Goal: Communication & Community: Share content

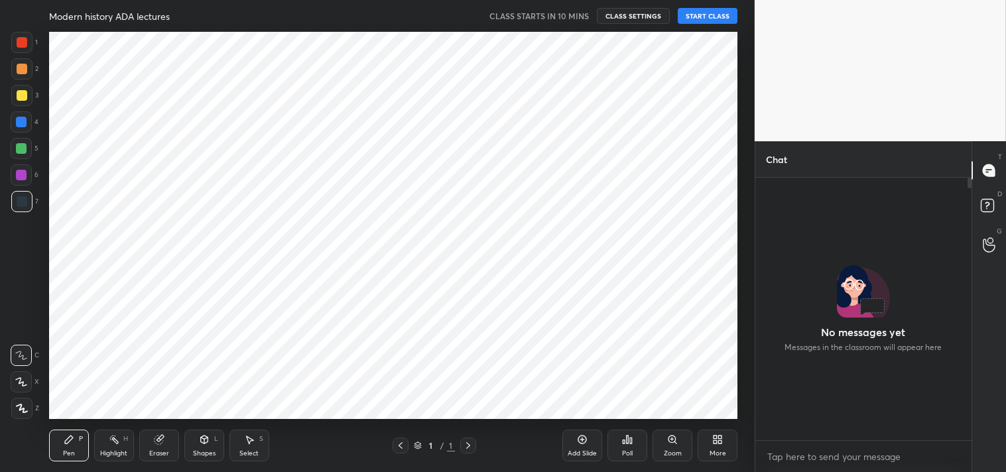
scroll to position [4, 3]
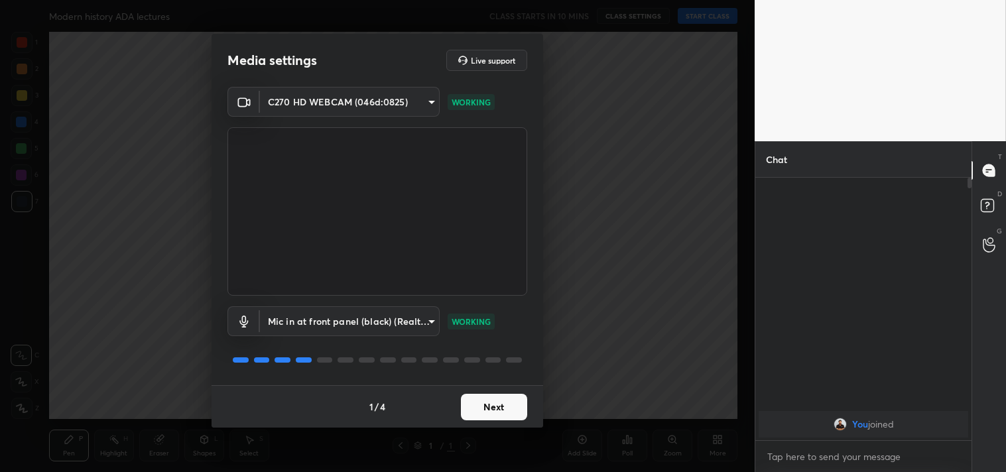
click at [494, 408] on button "Next" at bounding box center [494, 407] width 66 height 27
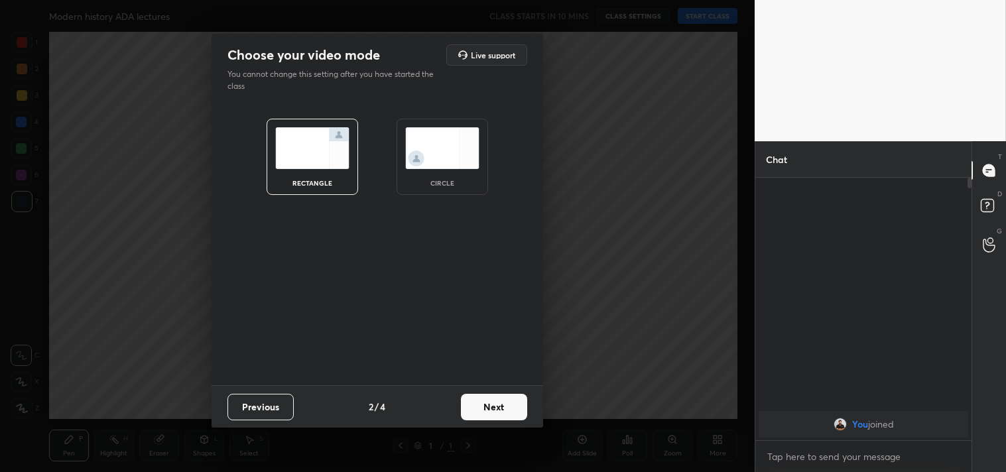
click at [494, 408] on button "Next" at bounding box center [494, 407] width 66 height 27
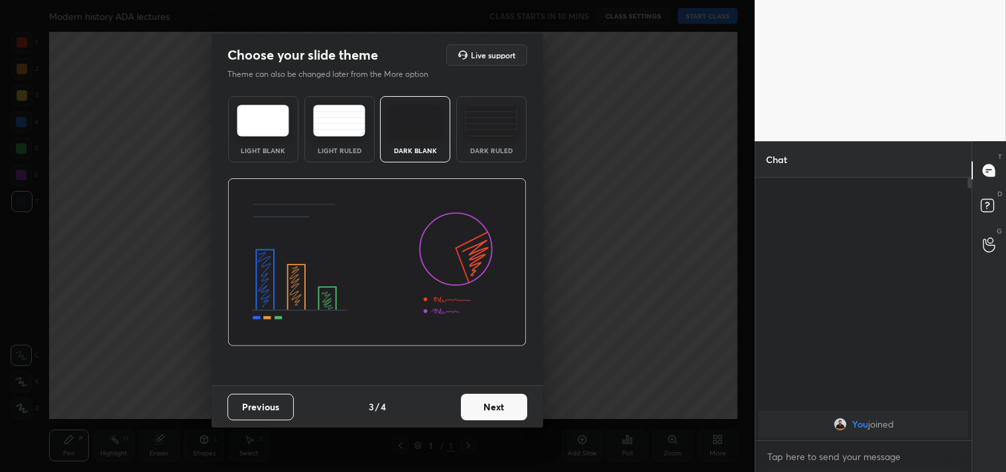
click at [494, 408] on button "Next" at bounding box center [494, 407] width 66 height 27
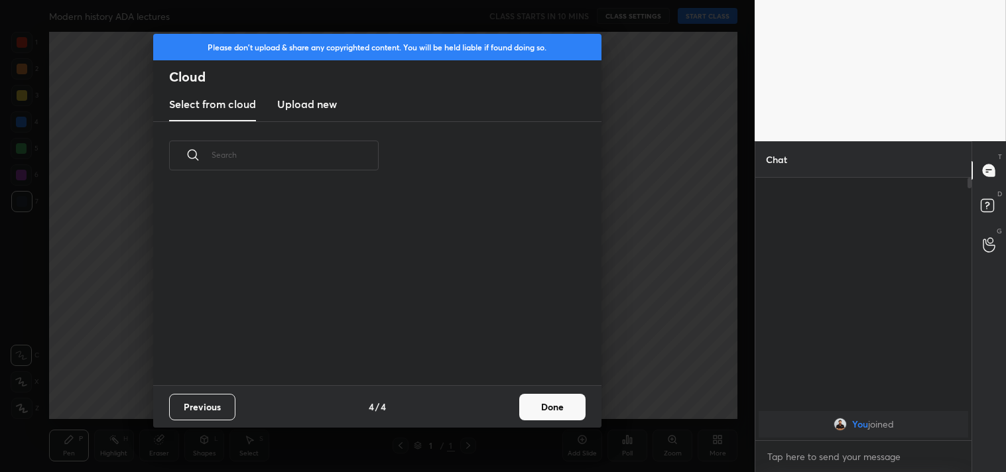
scroll to position [196, 426]
click at [560, 403] on button "Done" at bounding box center [552, 407] width 66 height 27
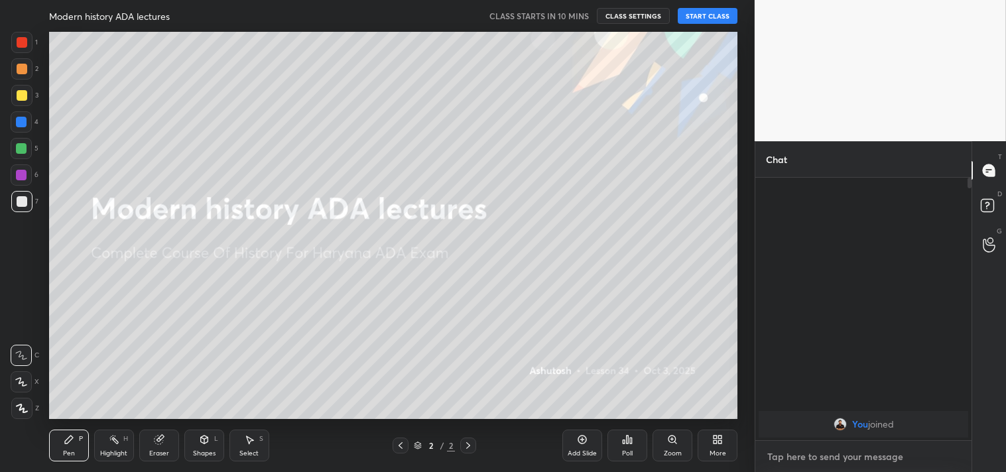
type textarea "x"
click at [839, 454] on textarea at bounding box center [863, 456] width 195 height 21
paste textarea "[URL][DOMAIN_NAME]"
type textarea "[URL][DOMAIN_NAME]"
type textarea "x"
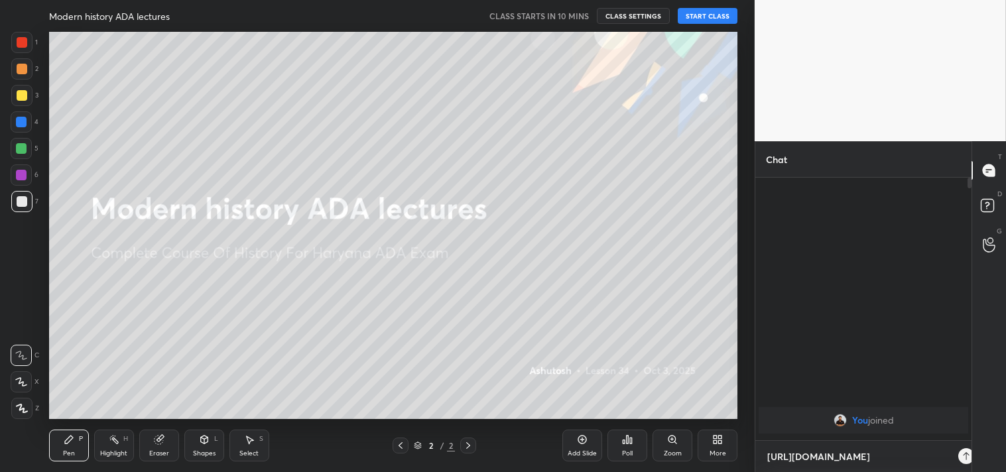
scroll to position [148, 212]
type textarea "[URL][DOMAIN_NAME]"
type textarea "x"
click at [956, 454] on div at bounding box center [950, 456] width 16 height 16
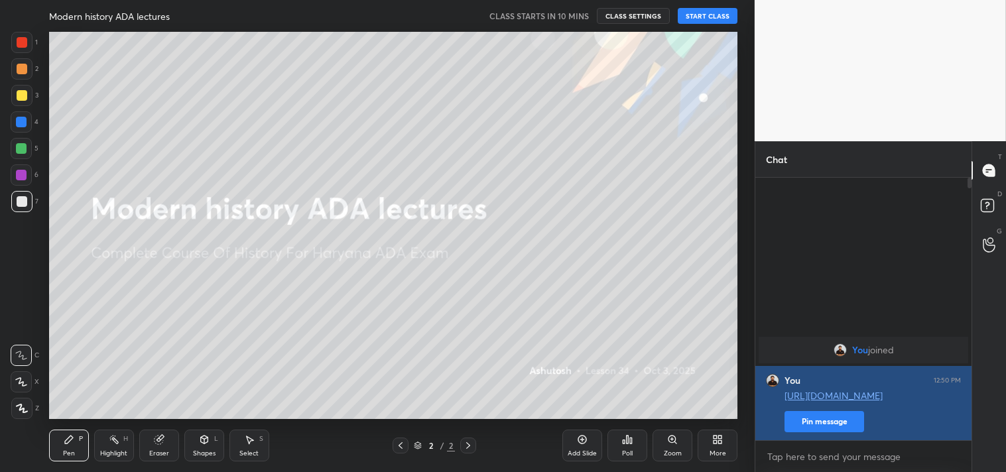
click at [853, 419] on button "Pin message" at bounding box center [824, 421] width 80 height 21
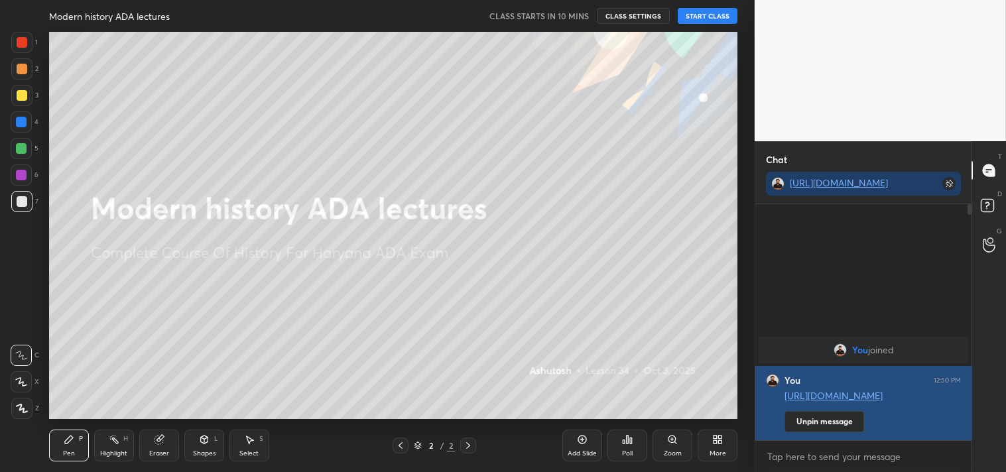
scroll to position [121, 212]
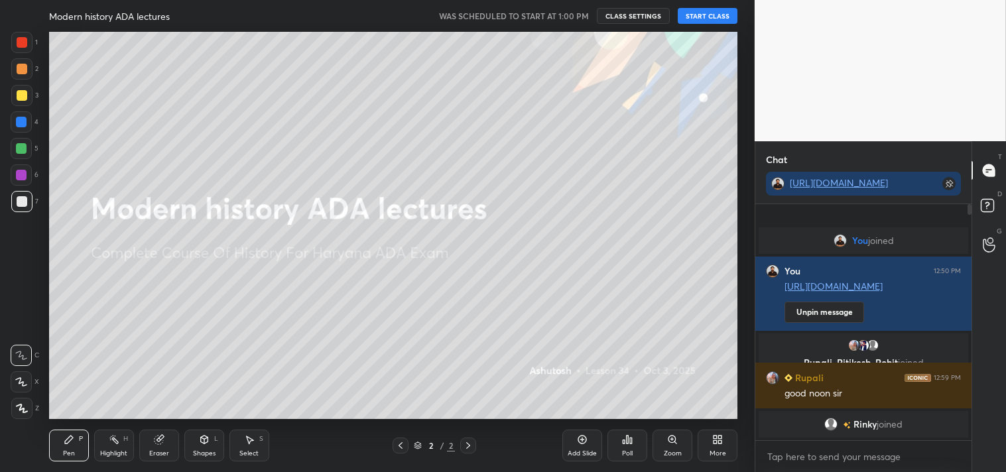
click at [713, 15] on button "START CLASS" at bounding box center [708, 16] width 60 height 16
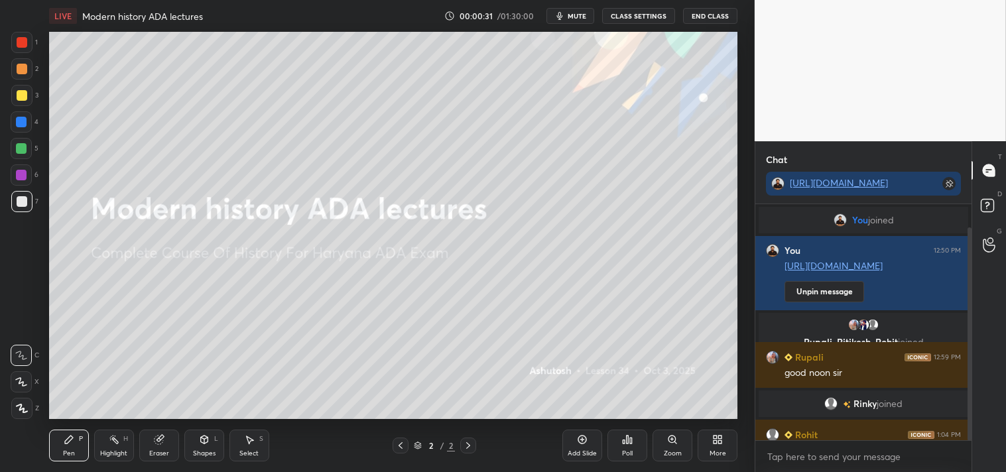
scroll to position [25, 0]
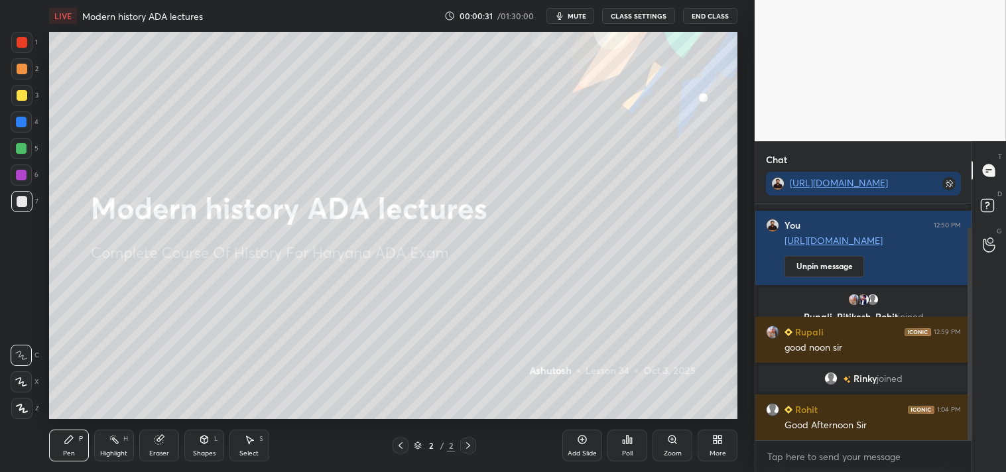
drag, startPoint x: 971, startPoint y: 405, endPoint x: 964, endPoint y: 436, distance: 31.2
click at [964, 436] on div at bounding box center [967, 322] width 8 height 236
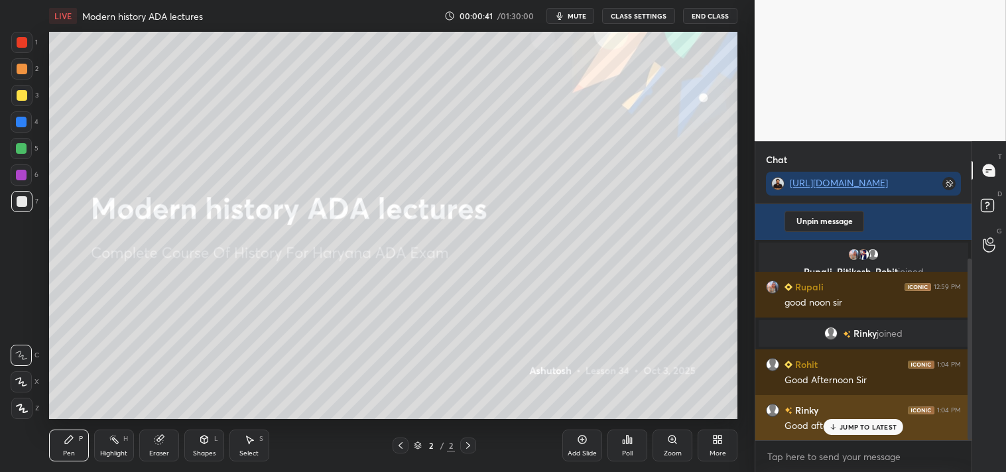
click at [867, 424] on p "JUMP TO LATEST" at bounding box center [867, 427] width 57 height 8
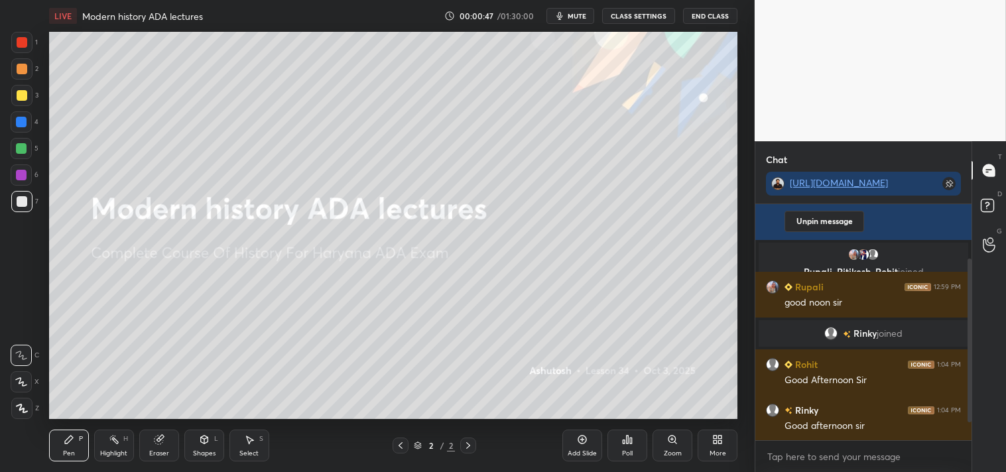
scroll to position [116, 0]
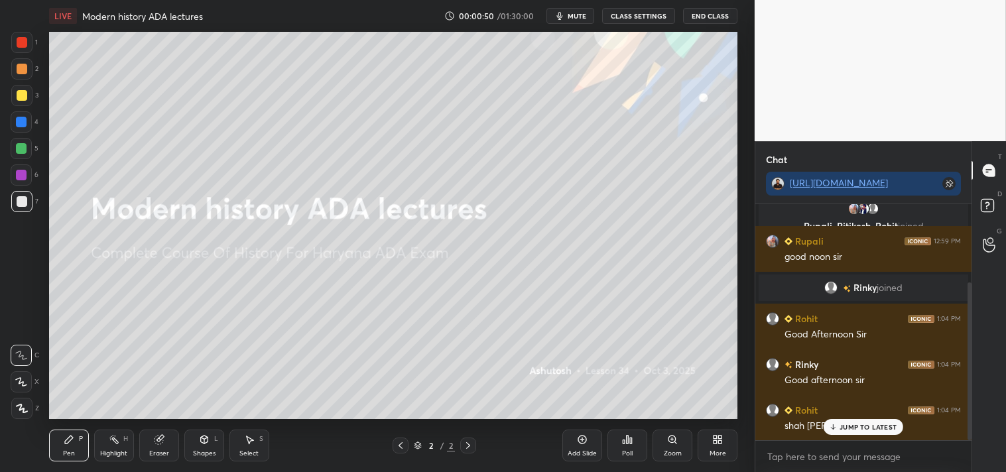
click at [584, 446] on div "Add Slide" at bounding box center [582, 446] width 40 height 32
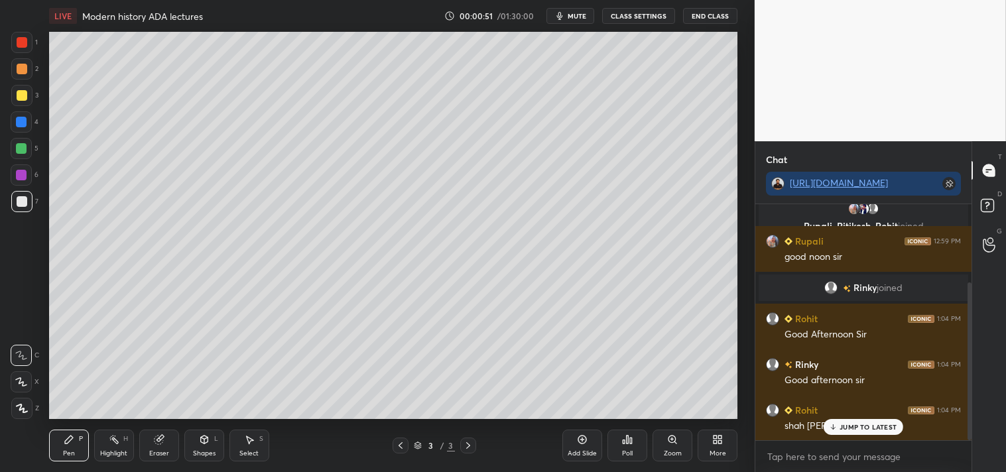
click at [857, 427] on p "JUMP TO LATEST" at bounding box center [867, 427] width 57 height 8
click at [27, 95] on div at bounding box center [21, 95] width 21 height 21
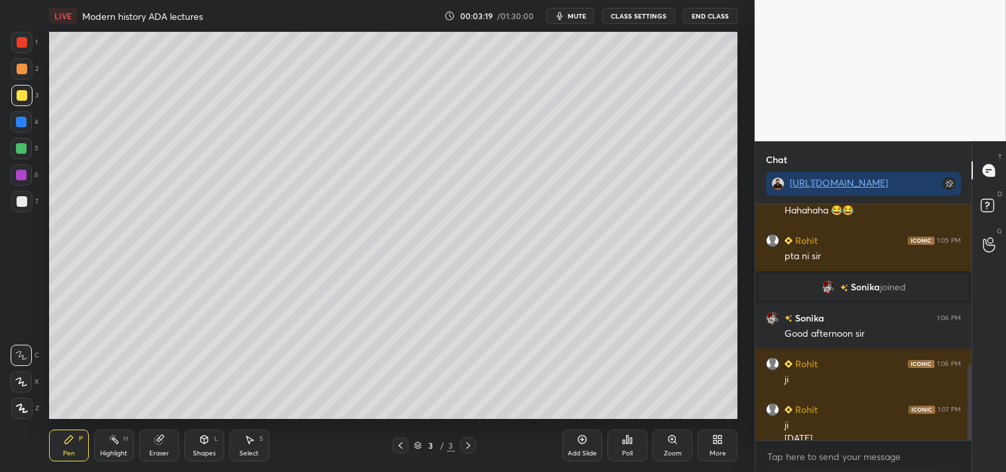
scroll to position [498, 0]
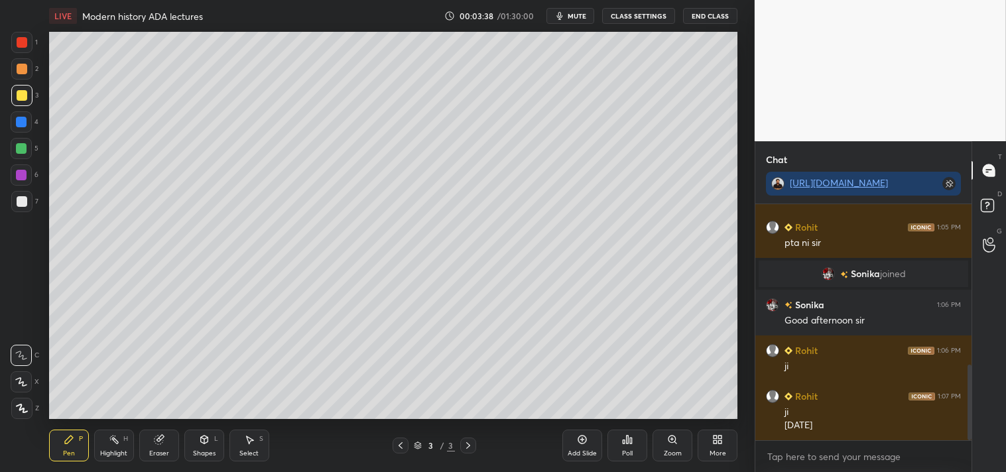
click at [22, 200] on div at bounding box center [22, 201] width 11 height 11
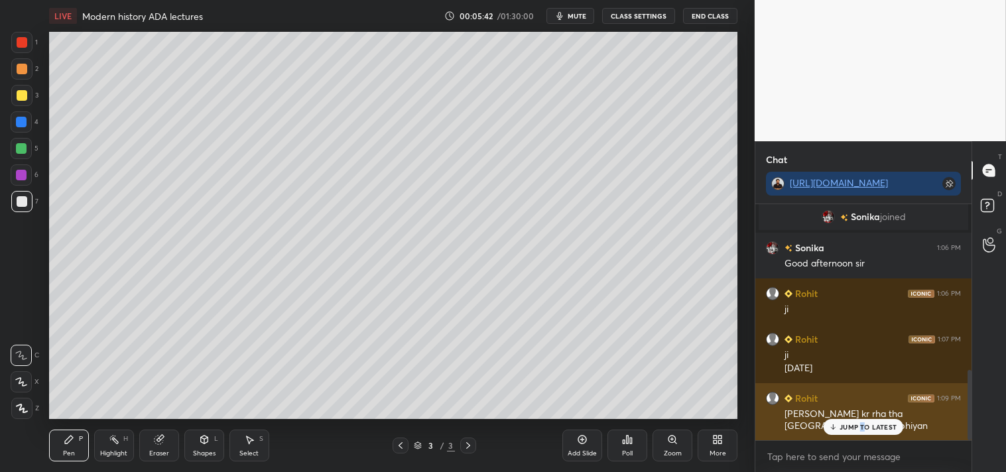
click at [864, 428] on p "JUMP TO LATEST" at bounding box center [867, 427] width 57 height 8
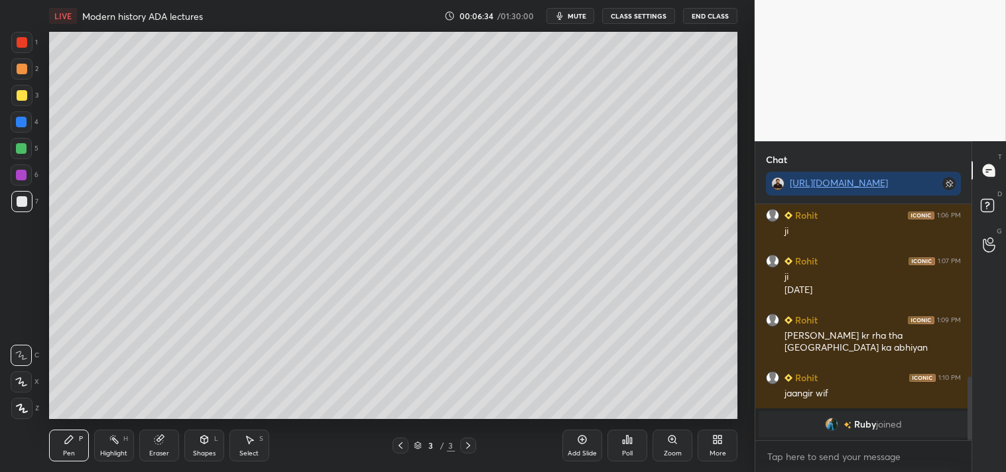
scroll to position [639, 0]
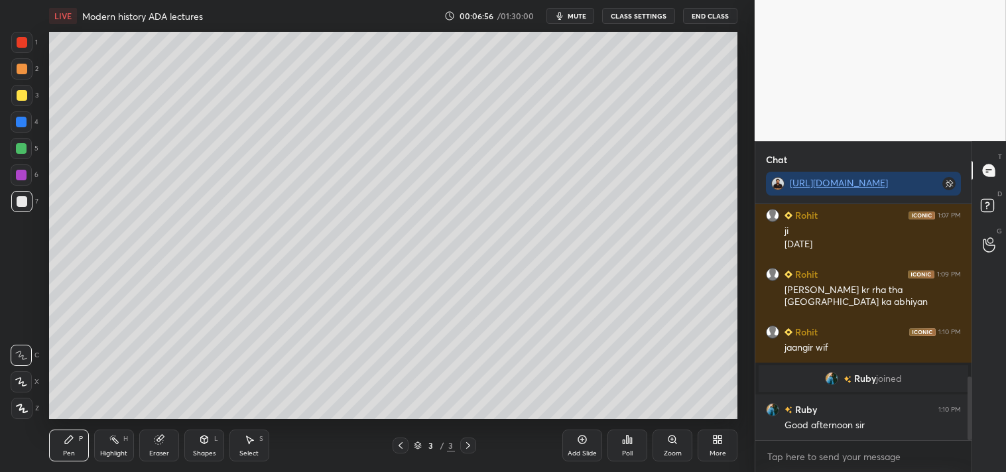
click at [164, 450] on div "Eraser" at bounding box center [159, 453] width 20 height 7
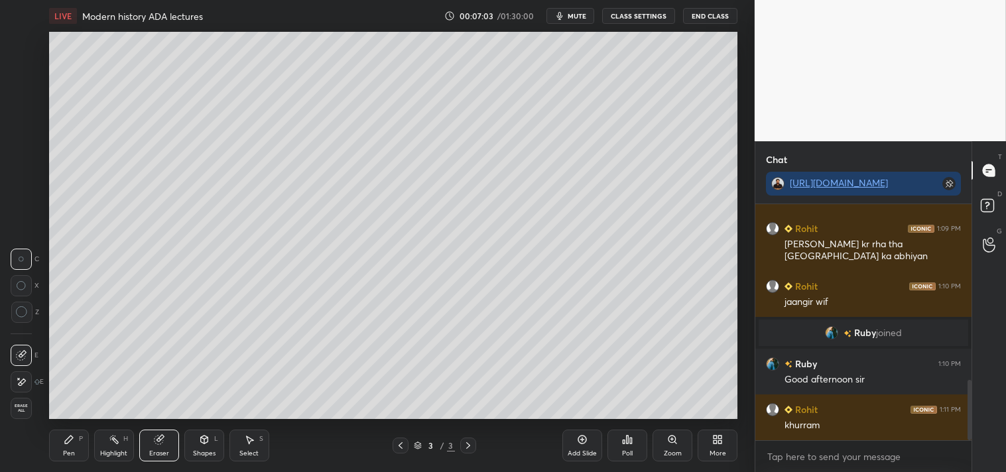
click at [67, 450] on div "Pen" at bounding box center [69, 453] width 12 height 7
click at [579, 448] on div "Add Slide" at bounding box center [582, 446] width 40 height 32
click at [23, 96] on div at bounding box center [22, 95] width 11 height 11
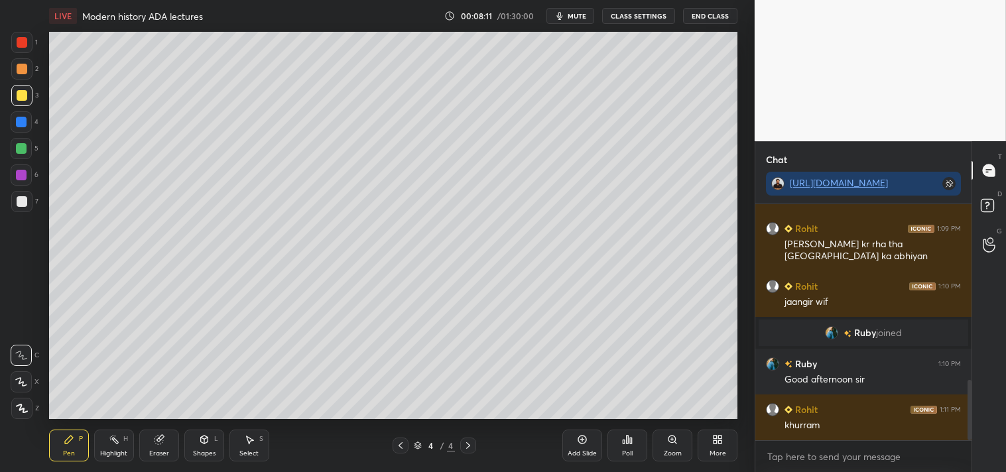
click at [20, 200] on div at bounding box center [22, 201] width 11 height 11
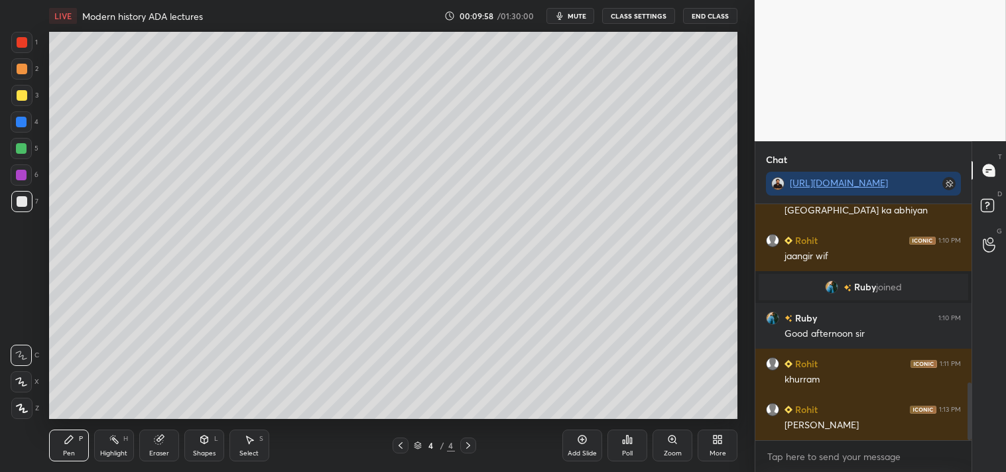
drag, startPoint x: 585, startPoint y: 450, endPoint x: 585, endPoint y: 442, distance: 7.3
click at [585, 448] on div "Add Slide" at bounding box center [582, 446] width 40 height 32
click at [24, 93] on div at bounding box center [22, 95] width 11 height 11
click at [25, 197] on div at bounding box center [22, 201] width 11 height 11
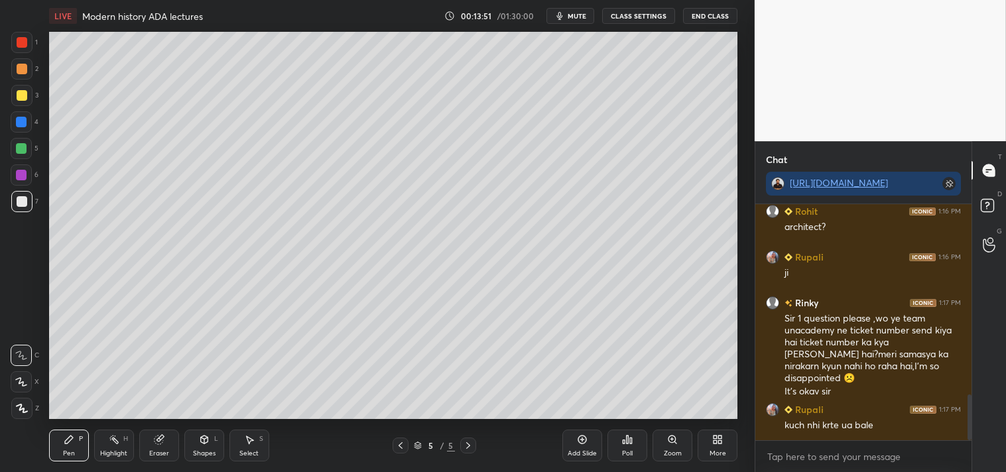
scroll to position [1020, 0]
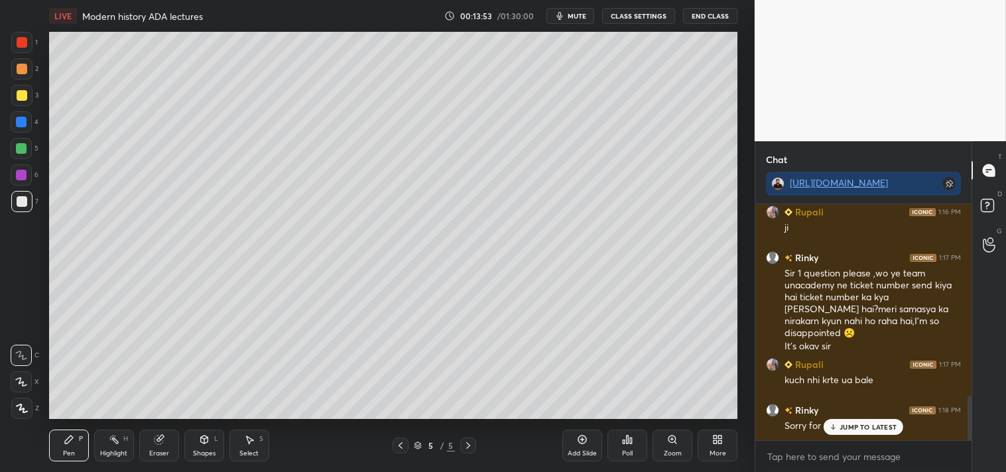
click at [858, 427] on p "JUMP TO LATEST" at bounding box center [867, 427] width 57 height 8
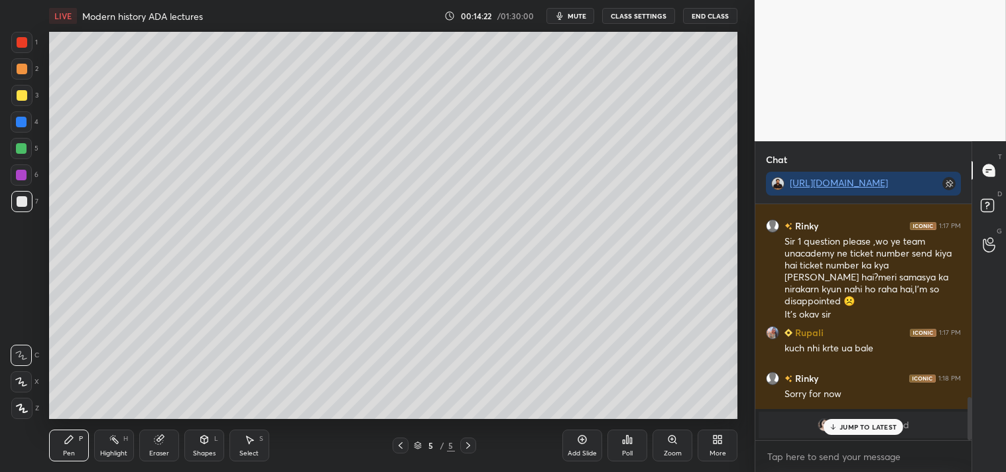
click at [875, 426] on p "JUMP TO LATEST" at bounding box center [867, 427] width 57 height 8
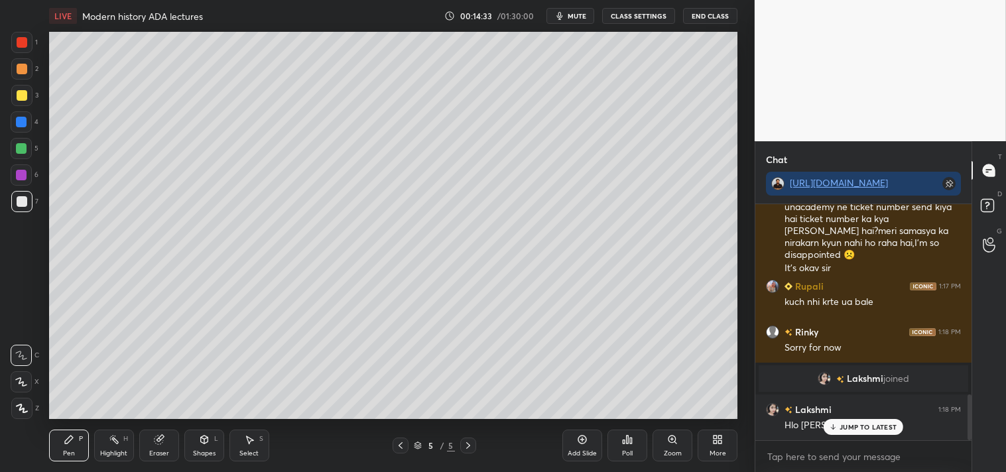
scroll to position [985, 0]
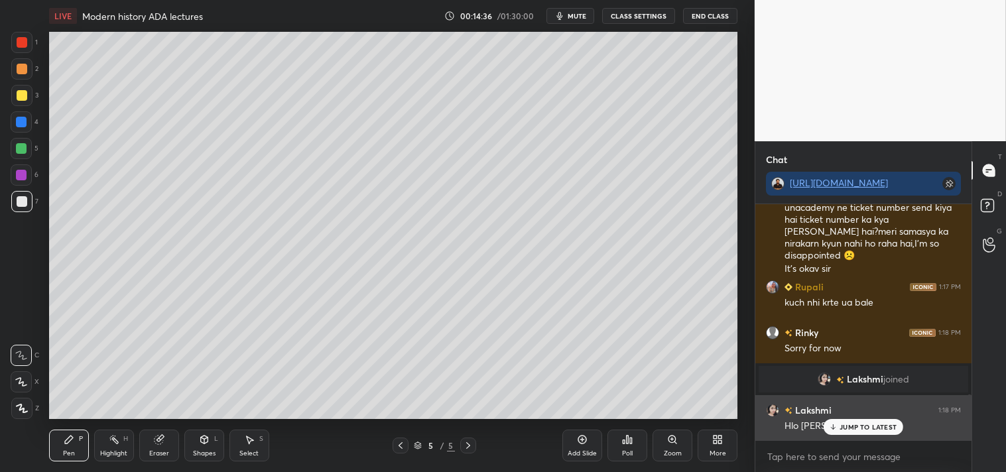
click at [859, 429] on p "JUMP TO LATEST" at bounding box center [867, 427] width 57 height 8
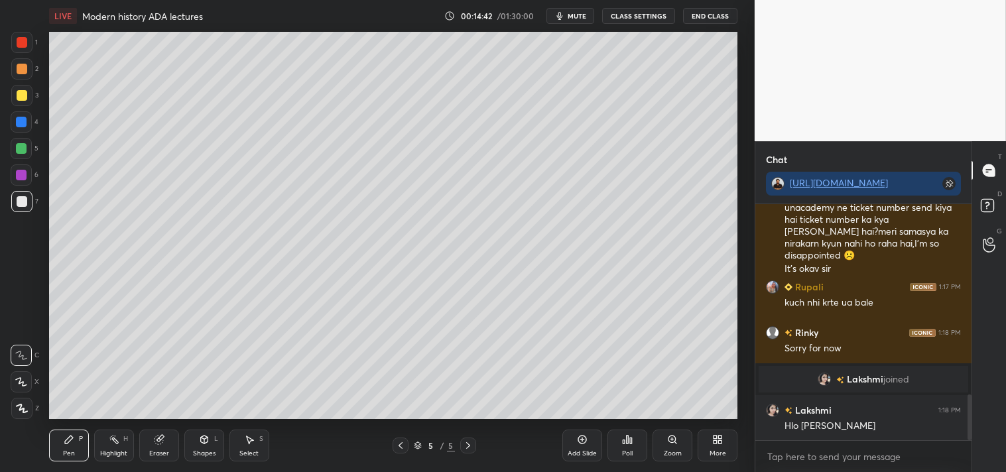
scroll to position [1031, 0]
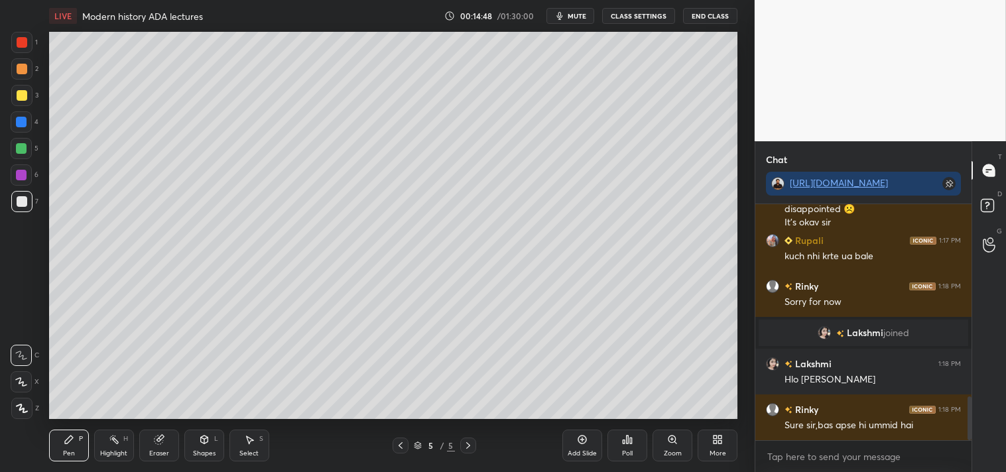
click at [588, 443] on div "Add Slide" at bounding box center [582, 446] width 40 height 32
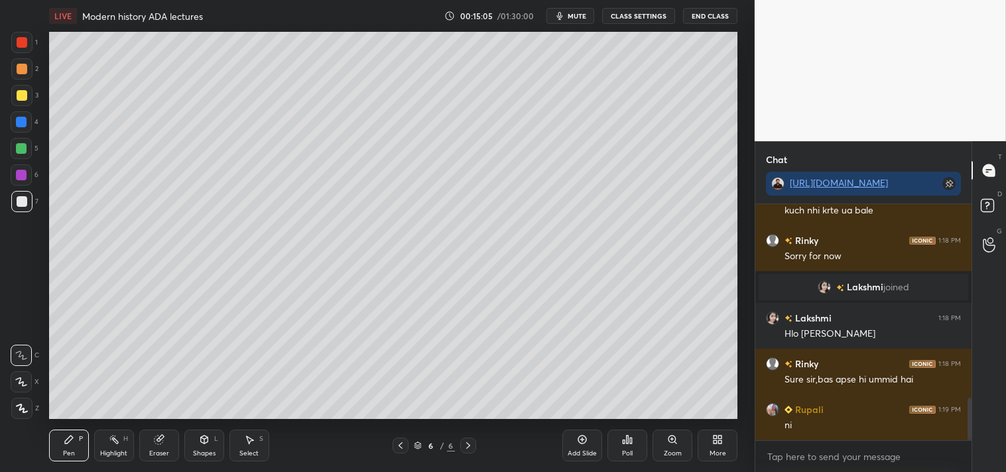
click at [22, 93] on div at bounding box center [22, 95] width 11 height 11
click at [22, 200] on div at bounding box center [22, 201] width 11 height 11
click at [27, 98] on div at bounding box center [21, 95] width 21 height 21
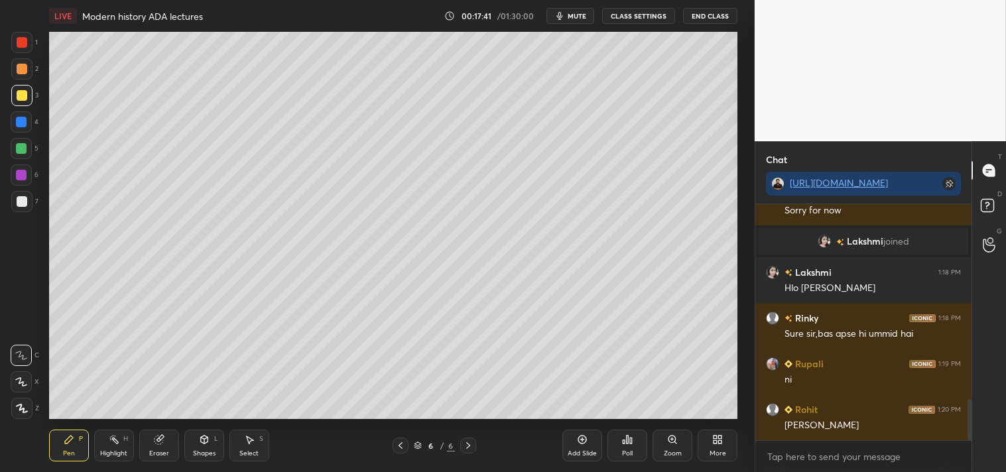
click at [28, 200] on div at bounding box center [21, 201] width 21 height 21
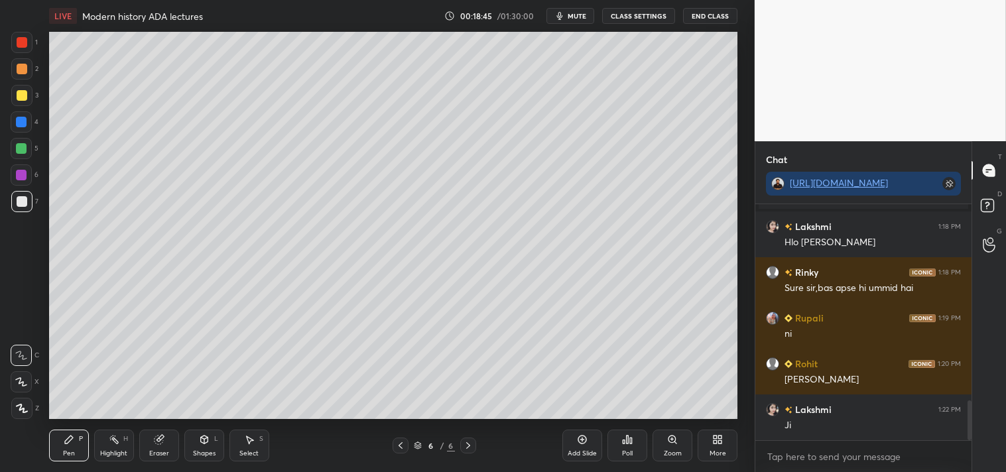
click at [24, 98] on div at bounding box center [22, 95] width 11 height 11
click at [18, 203] on div at bounding box center [22, 201] width 11 height 11
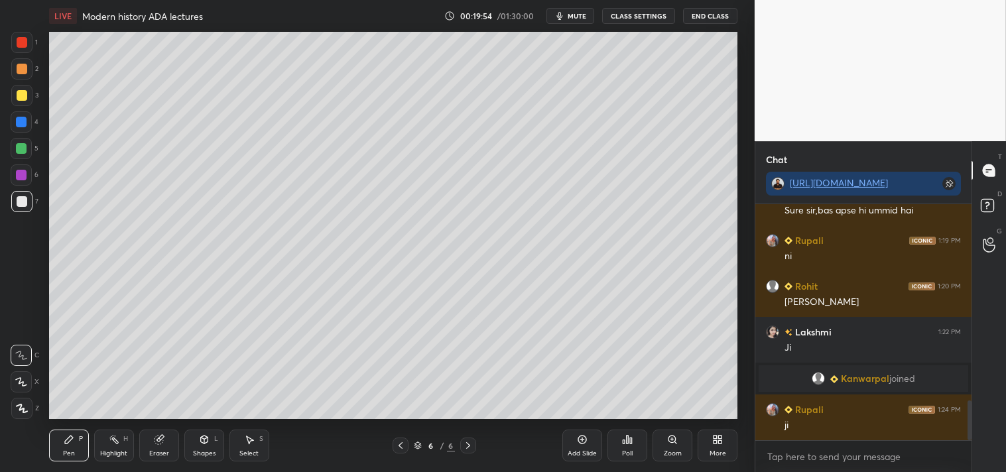
scroll to position [1216, 0]
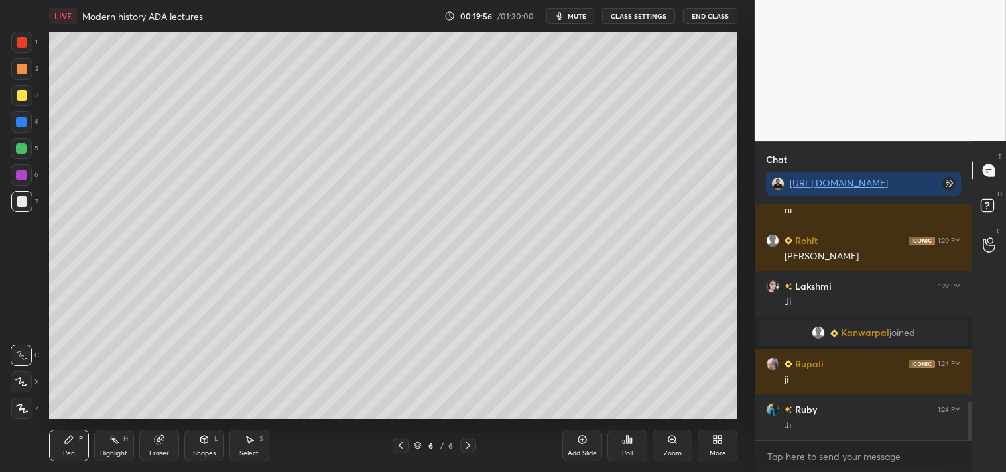
click at [590, 445] on div "Add Slide" at bounding box center [582, 446] width 40 height 32
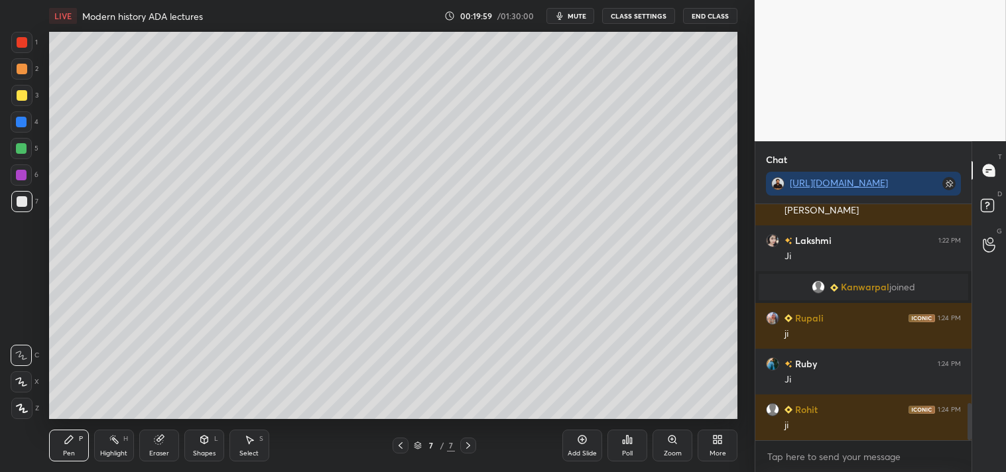
drag, startPoint x: 19, startPoint y: 96, endPoint x: 17, endPoint y: 88, distance: 8.1
click at [19, 97] on div at bounding box center [22, 95] width 11 height 11
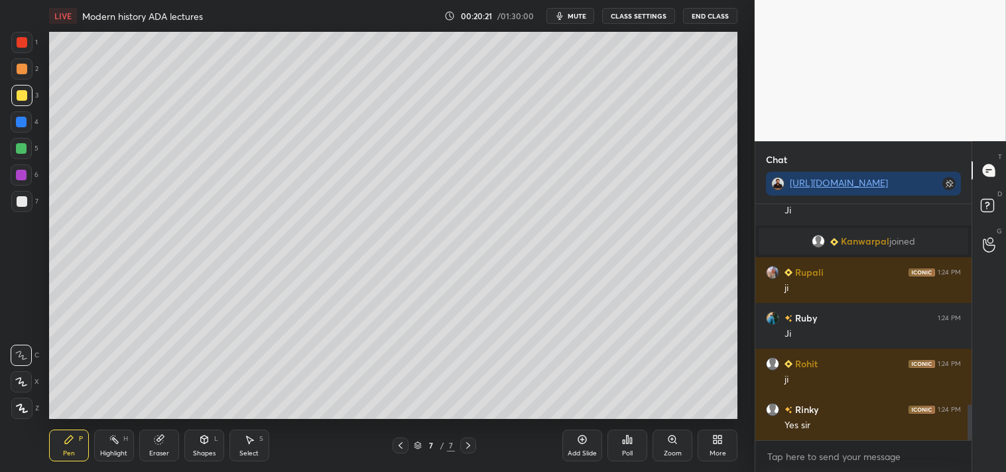
click at [162, 440] on icon at bounding box center [158, 440] width 9 height 9
click at [82, 439] on div "P" at bounding box center [81, 439] width 4 height 7
click at [396, 441] on icon at bounding box center [400, 445] width 11 height 11
click at [469, 444] on icon at bounding box center [468, 445] width 11 height 11
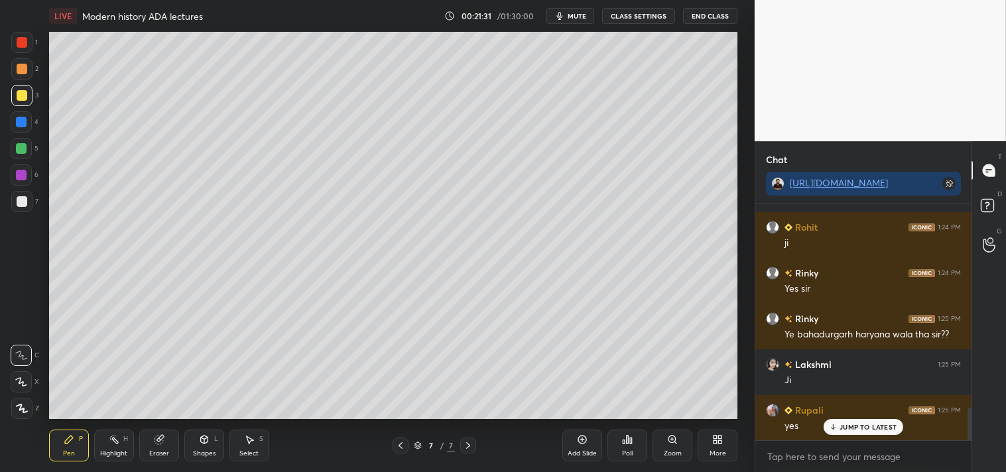
scroll to position [1490, 0]
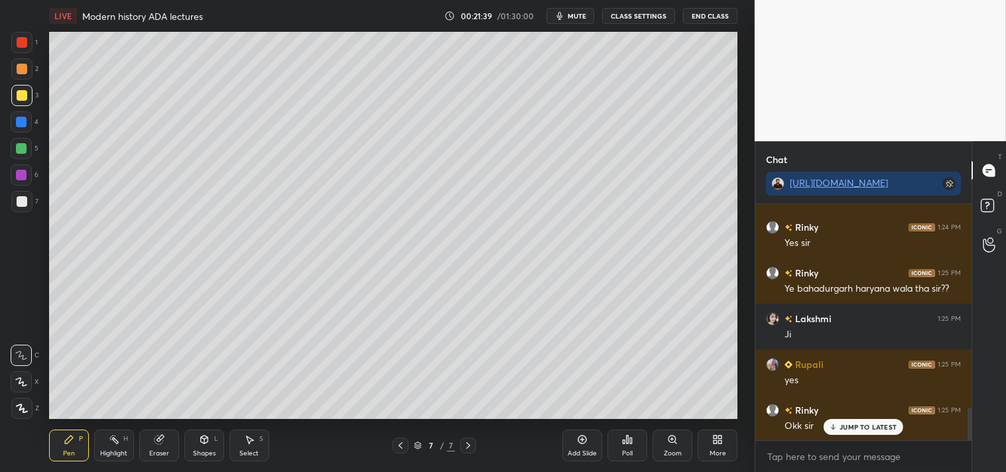
click at [578, 448] on div "Add Slide" at bounding box center [582, 446] width 40 height 32
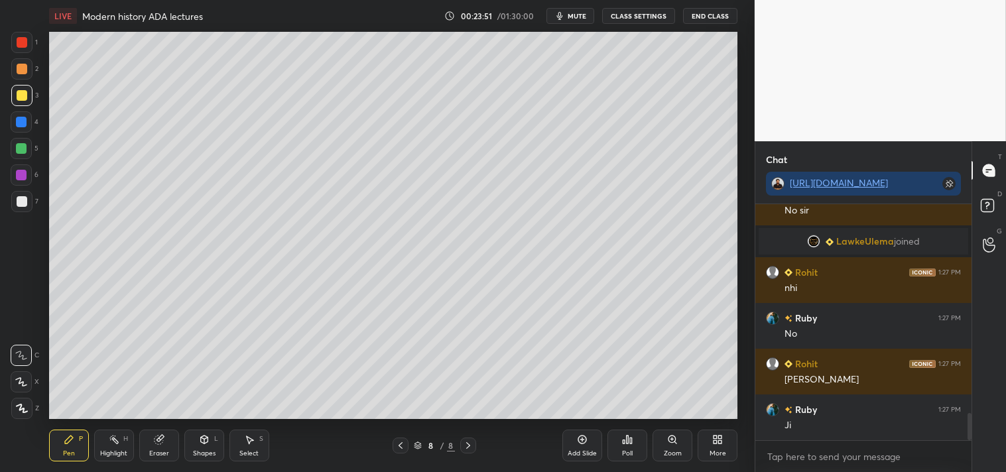
scroll to position [1803, 0]
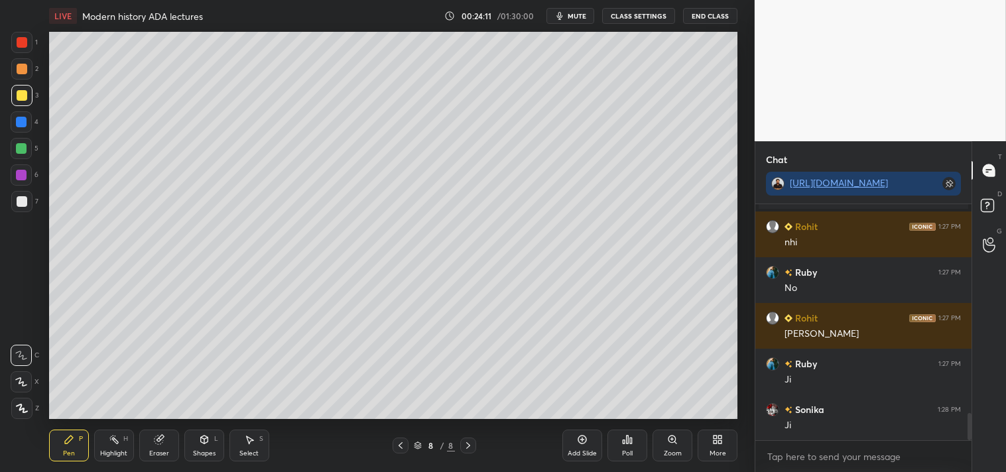
click at [398, 448] on icon at bounding box center [400, 445] width 11 height 11
click at [25, 202] on div at bounding box center [22, 201] width 11 height 11
drag, startPoint x: 11, startPoint y: 98, endPoint x: 9, endPoint y: 91, distance: 7.6
click at [11, 97] on div at bounding box center [21, 95] width 21 height 21
click at [161, 448] on div "Eraser" at bounding box center [159, 446] width 40 height 32
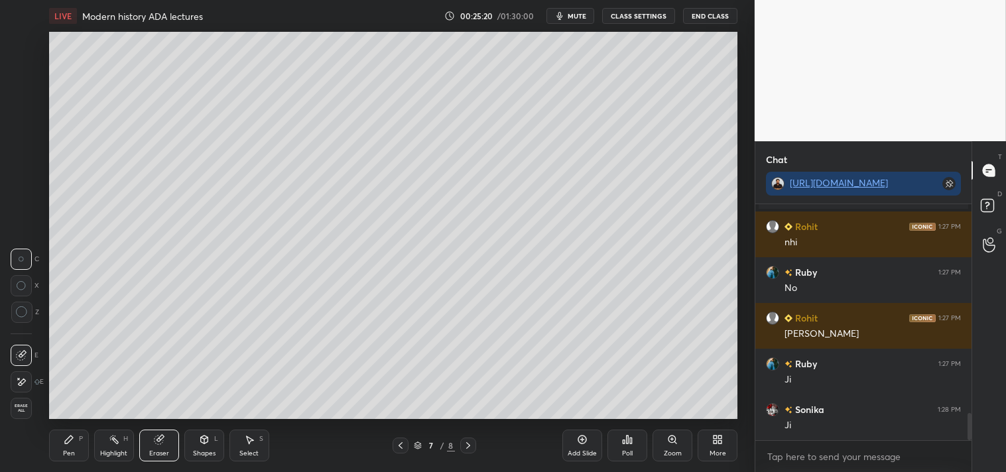
click at [70, 447] on div "Pen P" at bounding box center [69, 446] width 40 height 32
click at [20, 202] on div at bounding box center [22, 201] width 11 height 11
click at [583, 446] on div "Add Slide" at bounding box center [582, 446] width 40 height 32
click at [23, 94] on div at bounding box center [22, 95] width 11 height 11
click at [24, 206] on div at bounding box center [22, 201] width 11 height 11
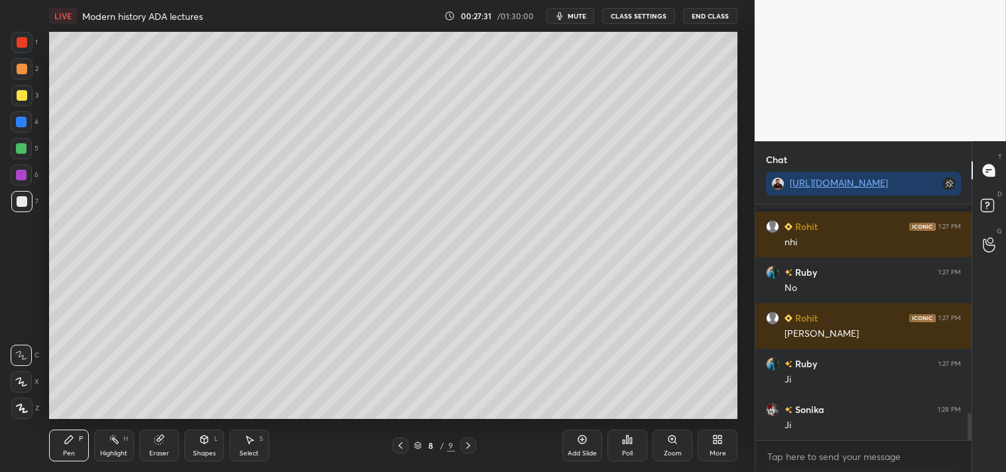
click at [28, 206] on div at bounding box center [21, 201] width 21 height 21
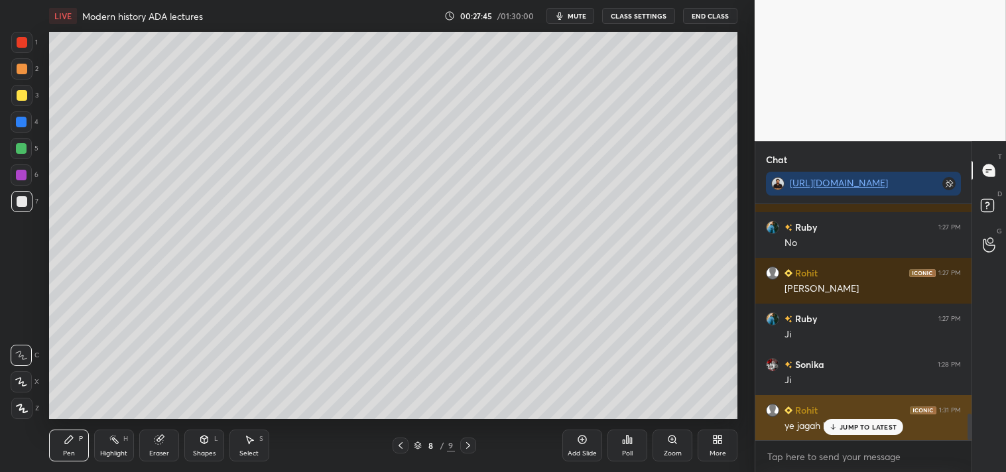
click at [853, 428] on p "JUMP TO LATEST" at bounding box center [867, 427] width 57 height 8
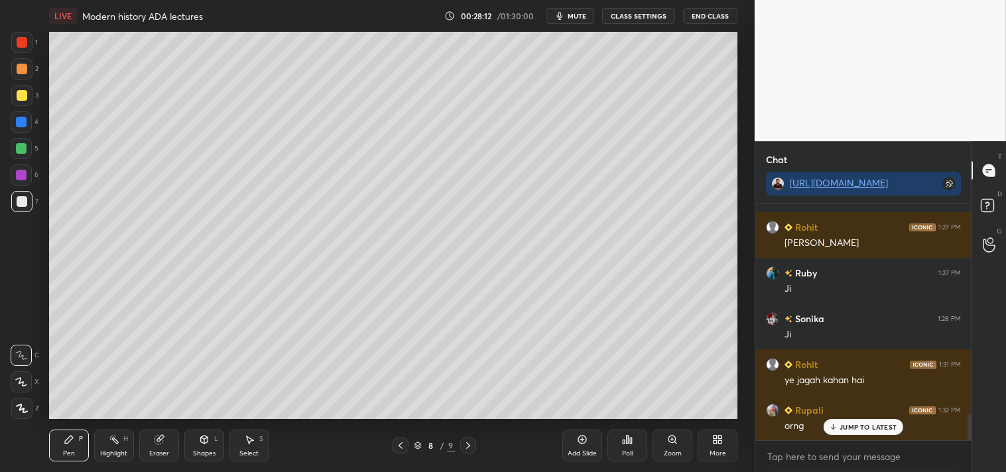
scroll to position [1940, 0]
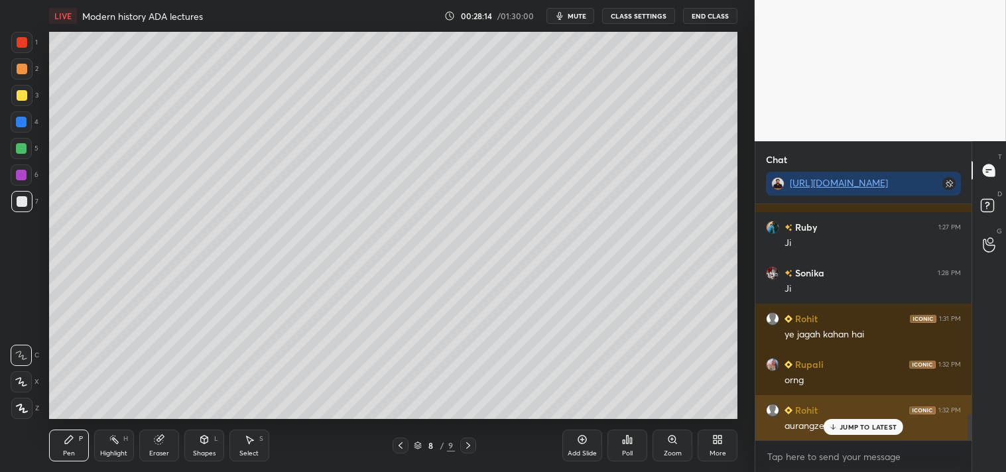
click at [862, 428] on p "JUMP TO LATEST" at bounding box center [867, 427] width 57 height 8
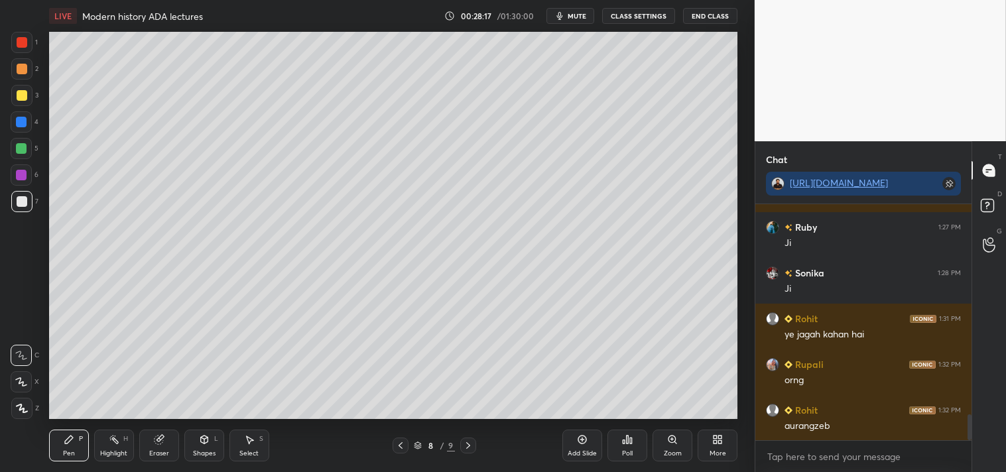
click at [21, 93] on div at bounding box center [22, 95] width 11 height 11
drag, startPoint x: 23, startPoint y: 199, endPoint x: 17, endPoint y: 194, distance: 8.0
click at [22, 200] on div at bounding box center [22, 201] width 11 height 11
click at [585, 443] on icon at bounding box center [582, 439] width 11 height 11
click at [23, 95] on div at bounding box center [22, 95] width 11 height 11
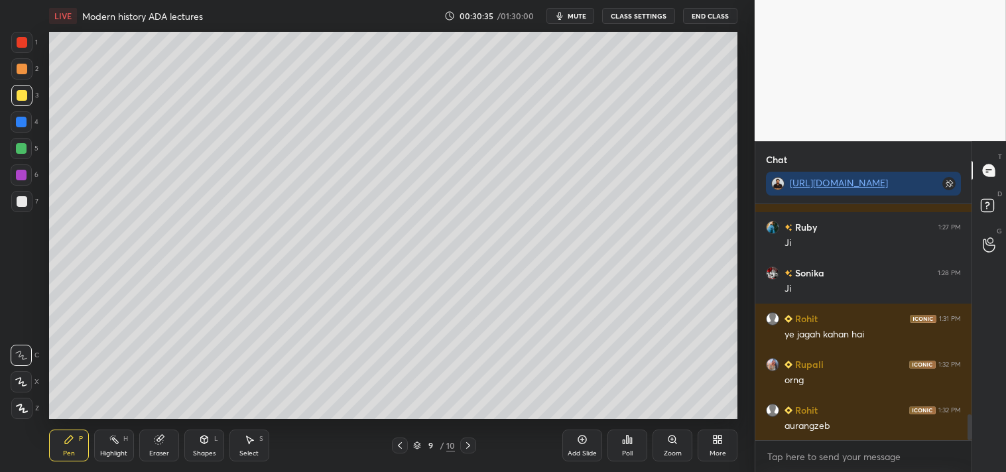
click at [22, 201] on div at bounding box center [22, 201] width 11 height 11
click at [475, 443] on div "9 / 10" at bounding box center [434, 446] width 257 height 16
click at [472, 440] on icon at bounding box center [468, 445] width 11 height 11
click at [593, 443] on div "Add Slide" at bounding box center [582, 446] width 40 height 32
click at [22, 91] on div at bounding box center [22, 95] width 11 height 11
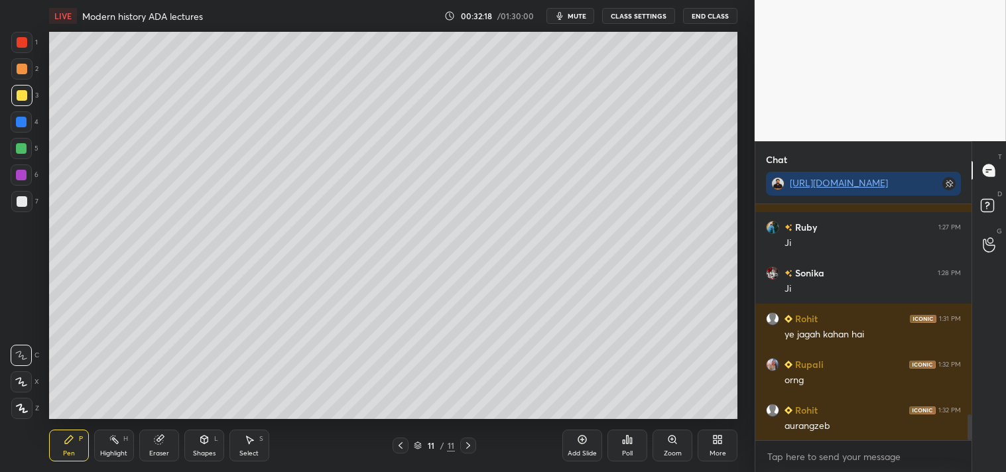
click at [23, 202] on div at bounding box center [22, 201] width 11 height 11
click at [162, 446] on div "Eraser" at bounding box center [159, 446] width 40 height 32
click at [16, 412] on span "Erase all" at bounding box center [21, 408] width 20 height 9
click at [21, 97] on div at bounding box center [22, 95] width 11 height 11
click at [23, 200] on div at bounding box center [22, 201] width 11 height 11
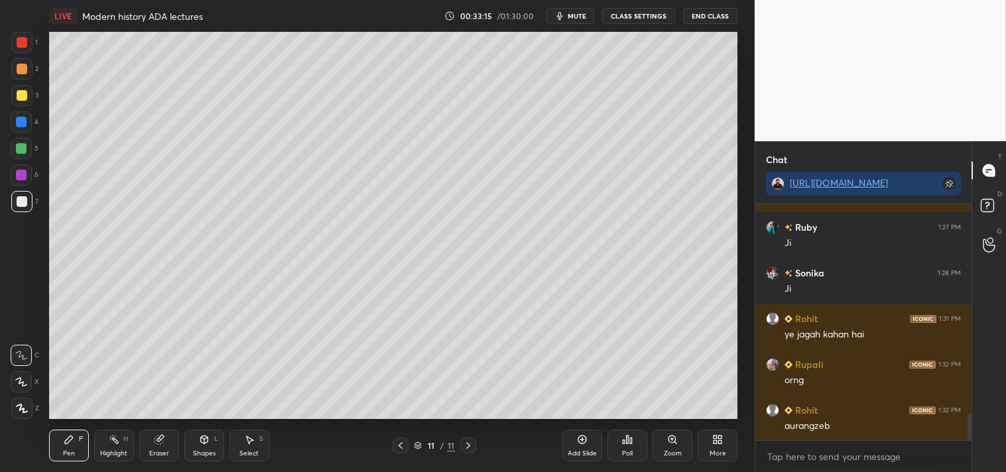
click at [24, 96] on div at bounding box center [22, 95] width 11 height 11
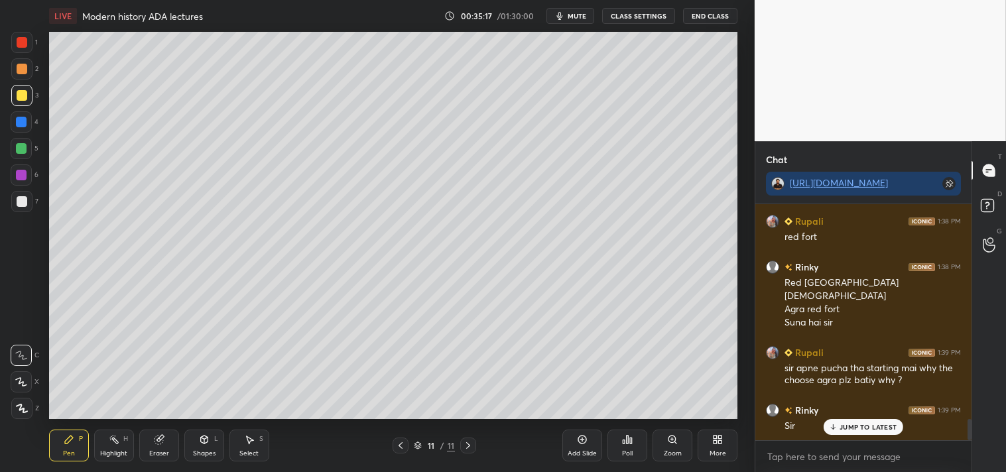
scroll to position [2417, 0]
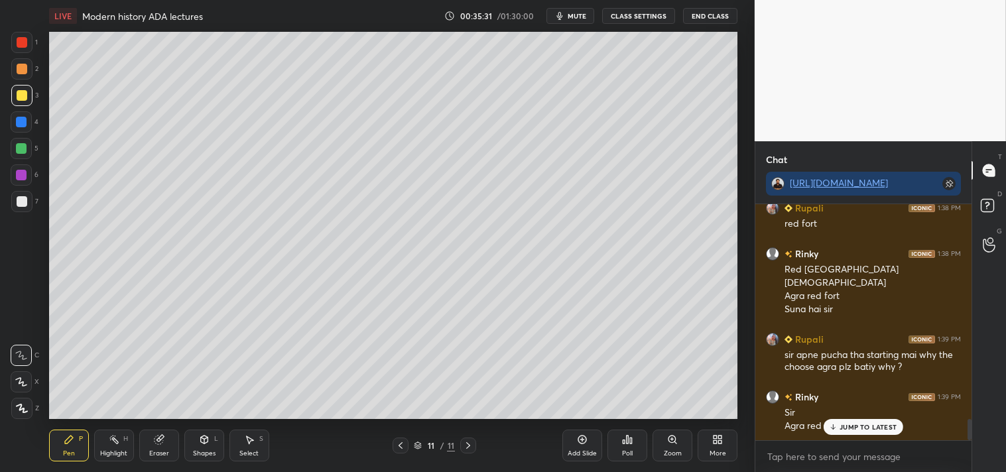
click at [153, 446] on div "Eraser" at bounding box center [159, 446] width 40 height 32
click at [74, 441] on div "Pen P" at bounding box center [69, 446] width 40 height 32
click at [862, 420] on div "JUMP TO LATEST" at bounding box center [863, 427] width 80 height 16
click at [587, 446] on div "Add Slide" at bounding box center [582, 446] width 40 height 32
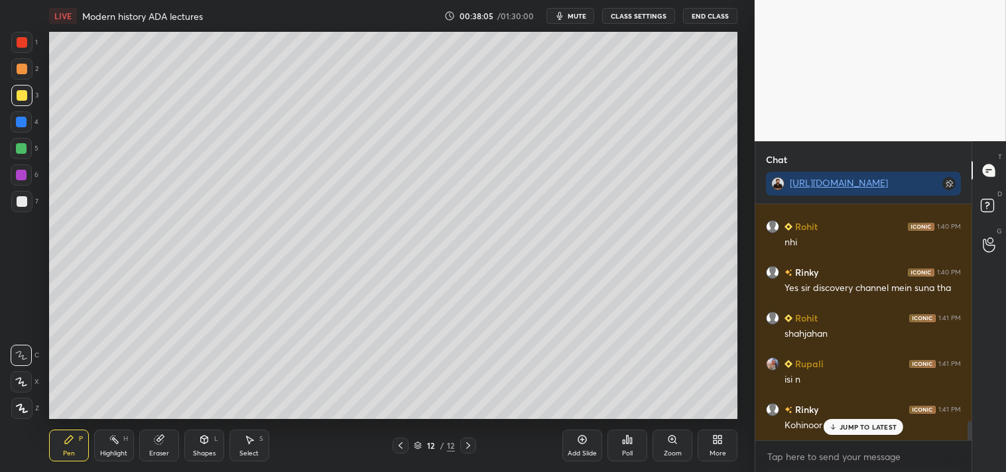
scroll to position [2703, 0]
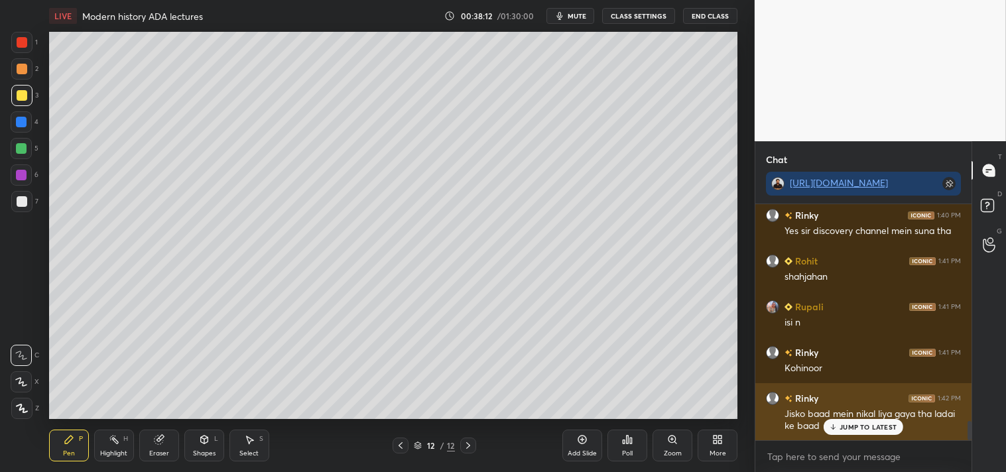
click at [860, 432] on div "JUMP TO LATEST" at bounding box center [863, 427] width 80 height 16
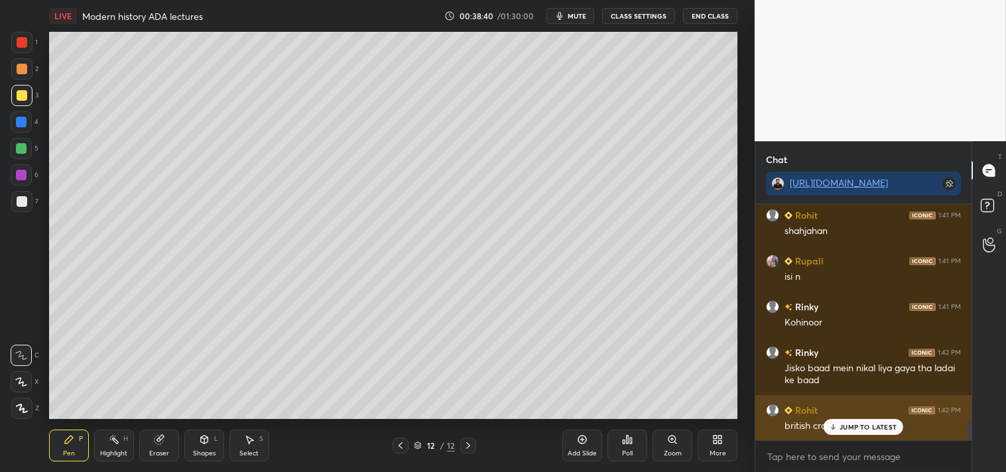
click at [866, 428] on p "JUMP TO LATEST" at bounding box center [867, 427] width 57 height 8
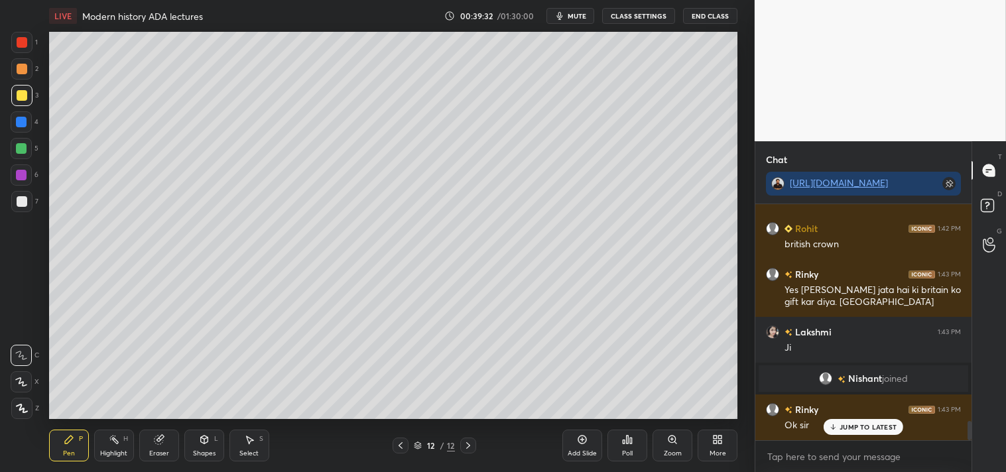
scroll to position [2643, 0]
click at [582, 442] on icon at bounding box center [582, 439] width 11 height 11
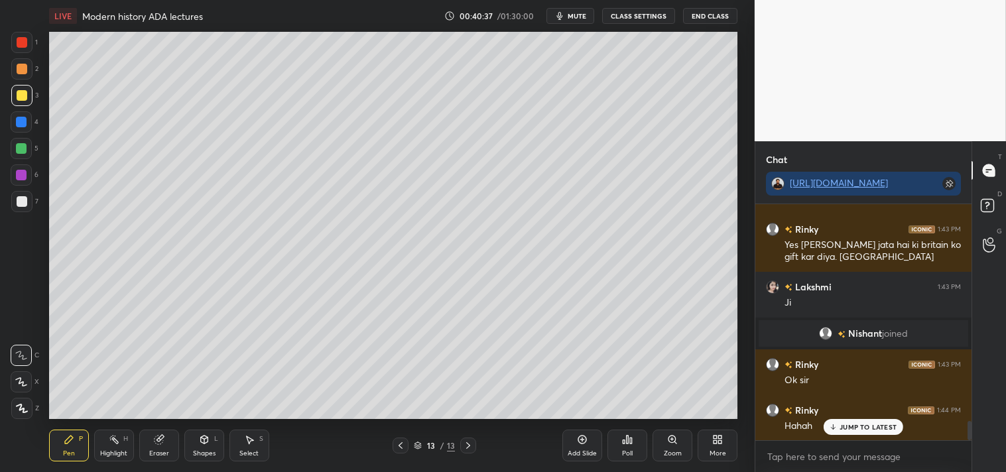
click at [25, 201] on div at bounding box center [22, 201] width 11 height 11
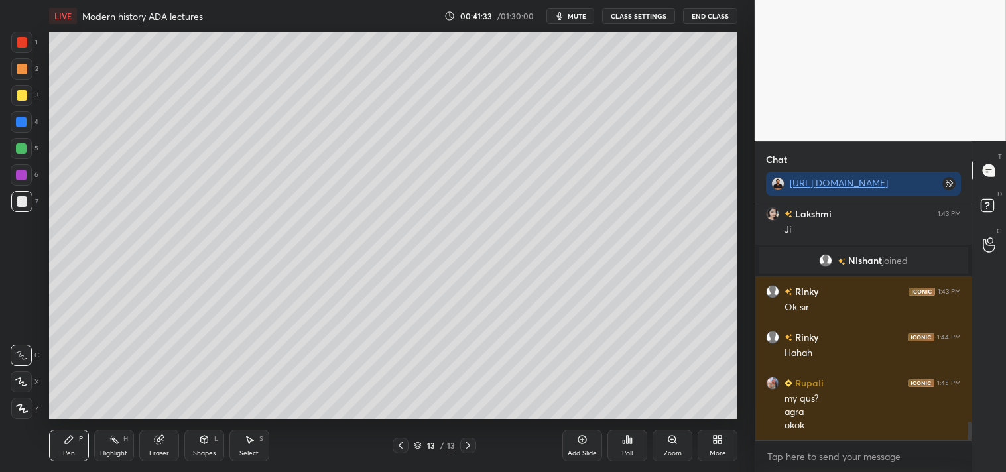
scroll to position [2807, 0]
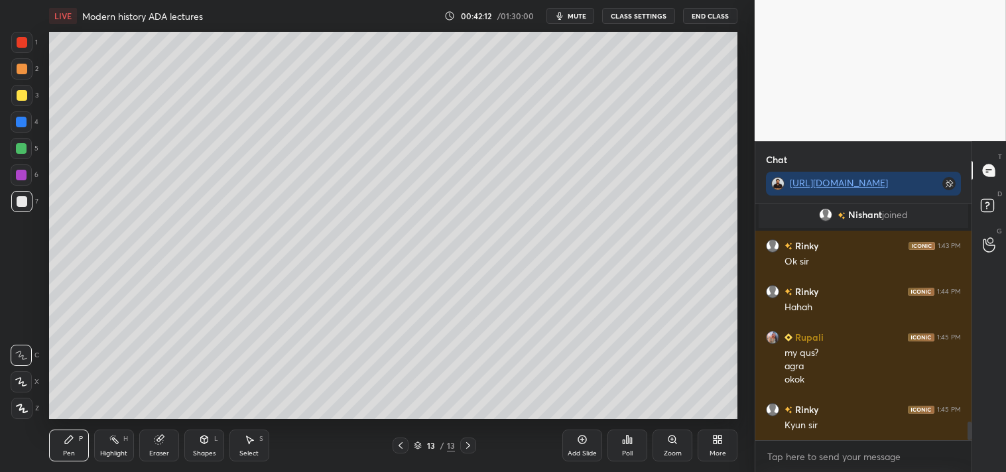
click at [162, 443] on icon at bounding box center [159, 439] width 11 height 11
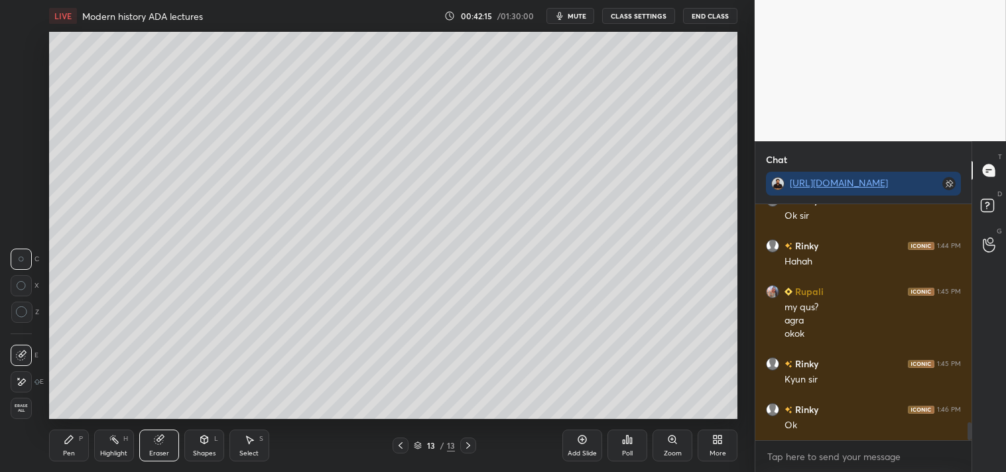
drag, startPoint x: 68, startPoint y: 446, endPoint x: 74, endPoint y: 442, distance: 7.2
click at [72, 446] on div "Pen P" at bounding box center [69, 446] width 40 height 32
click at [584, 443] on icon at bounding box center [582, 440] width 9 height 9
click at [21, 93] on div at bounding box center [22, 95] width 11 height 11
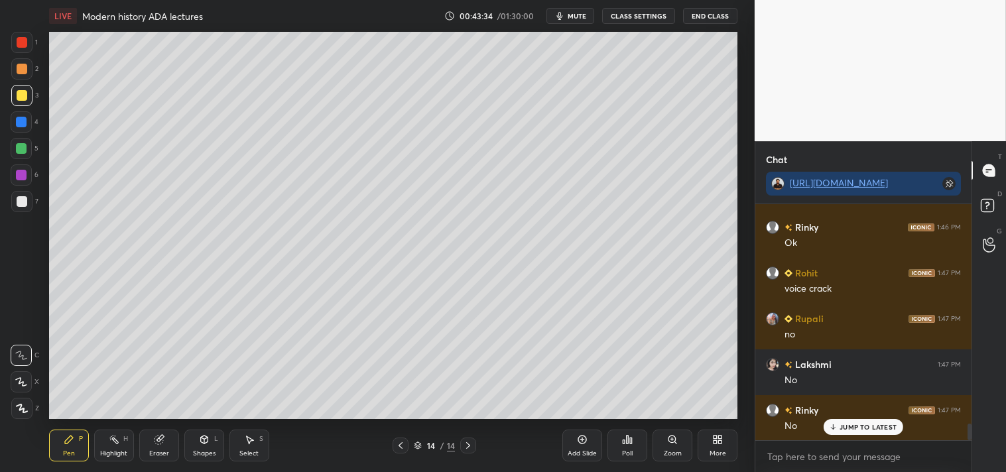
scroll to position [3081, 0]
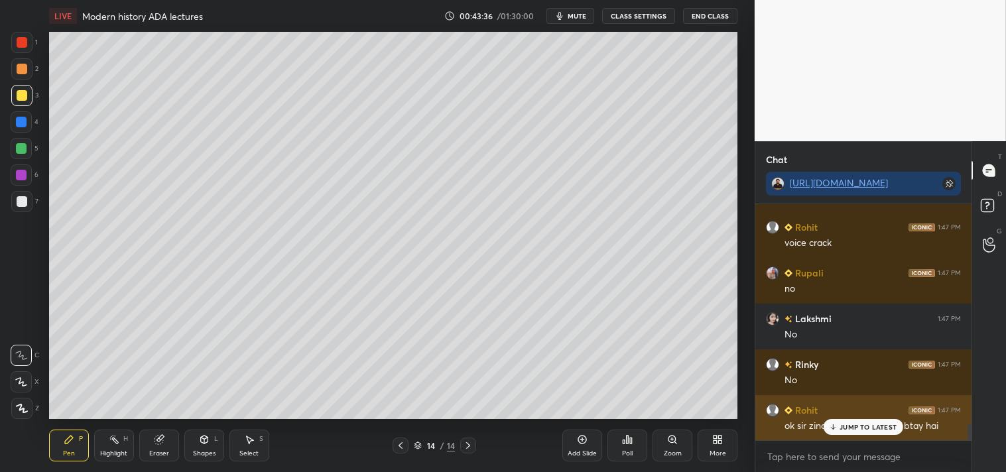
click at [859, 426] on p "JUMP TO LATEST" at bounding box center [867, 427] width 57 height 8
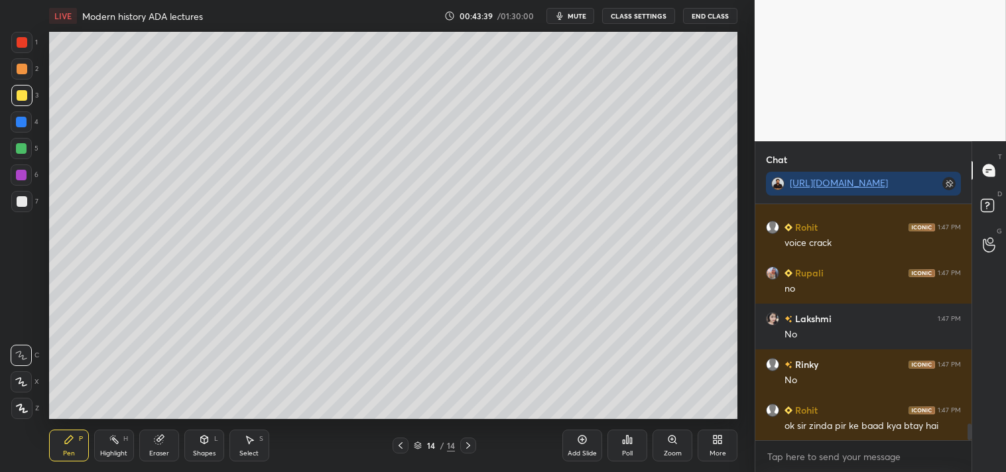
click at [403, 446] on icon at bounding box center [400, 445] width 11 height 11
click at [162, 441] on icon at bounding box center [158, 440] width 9 height 9
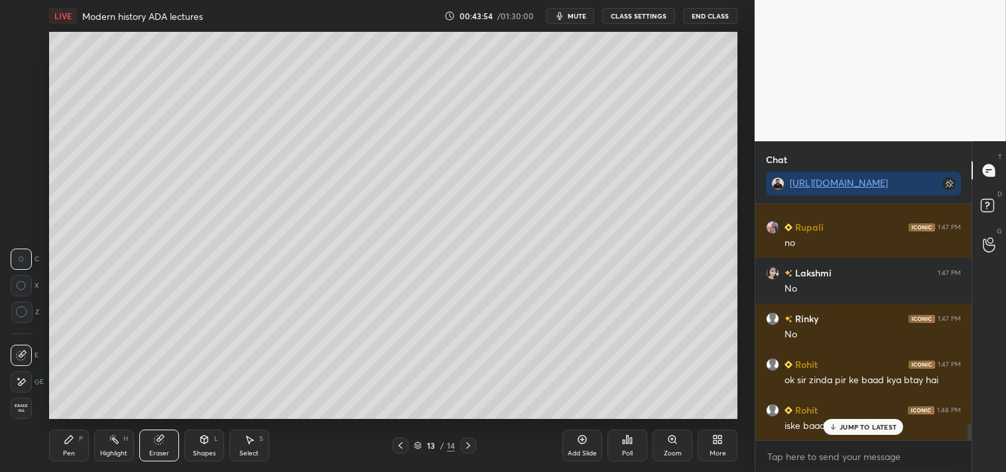
drag, startPoint x: 70, startPoint y: 442, endPoint x: 76, endPoint y: 438, distance: 6.8
click at [76, 441] on div "Pen P" at bounding box center [69, 446] width 40 height 32
click at [865, 421] on div "JUMP TO LATEST" at bounding box center [863, 427] width 80 height 16
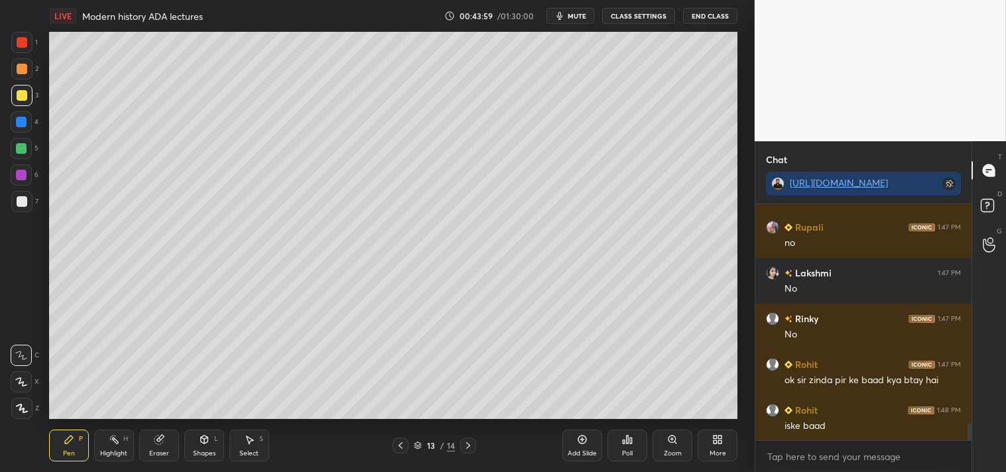
click at [471, 448] on icon at bounding box center [468, 445] width 11 height 11
click at [17, 200] on div at bounding box center [22, 201] width 11 height 11
click at [23, 96] on div at bounding box center [22, 95] width 11 height 11
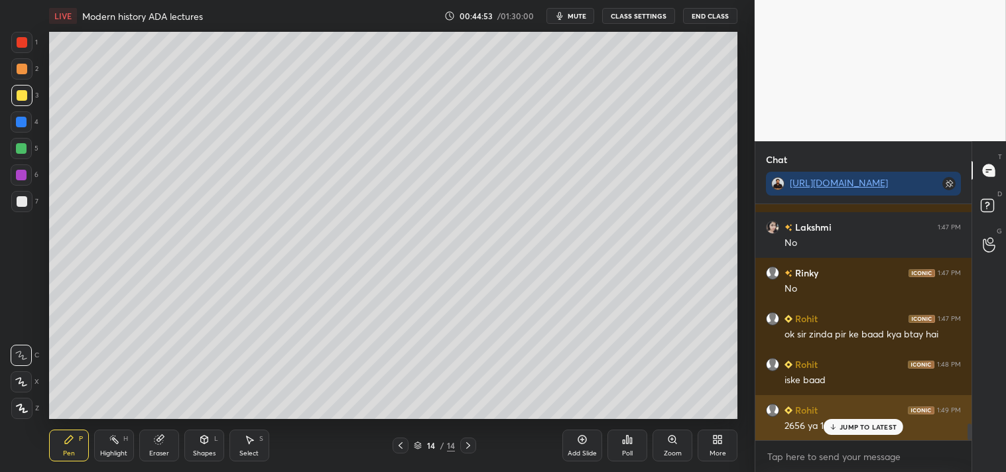
click at [850, 421] on div "JUMP TO LATEST" at bounding box center [863, 427] width 80 height 16
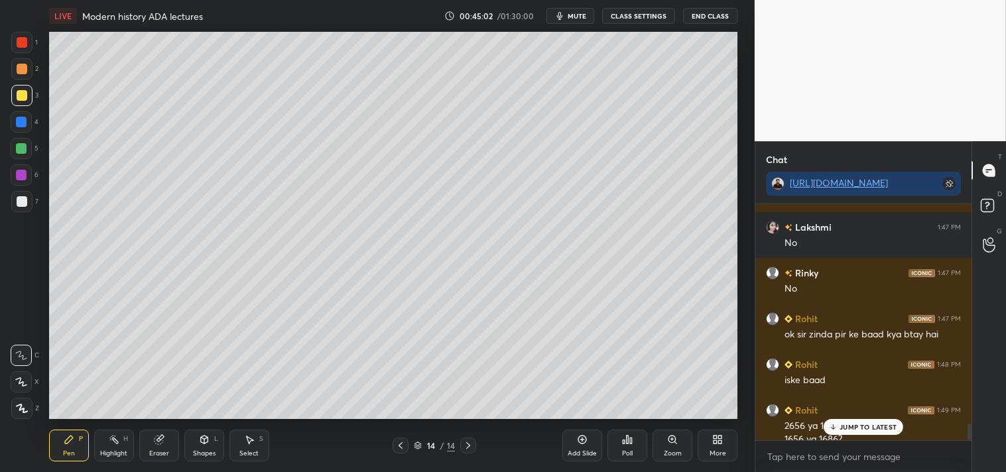
scroll to position [3186, 0]
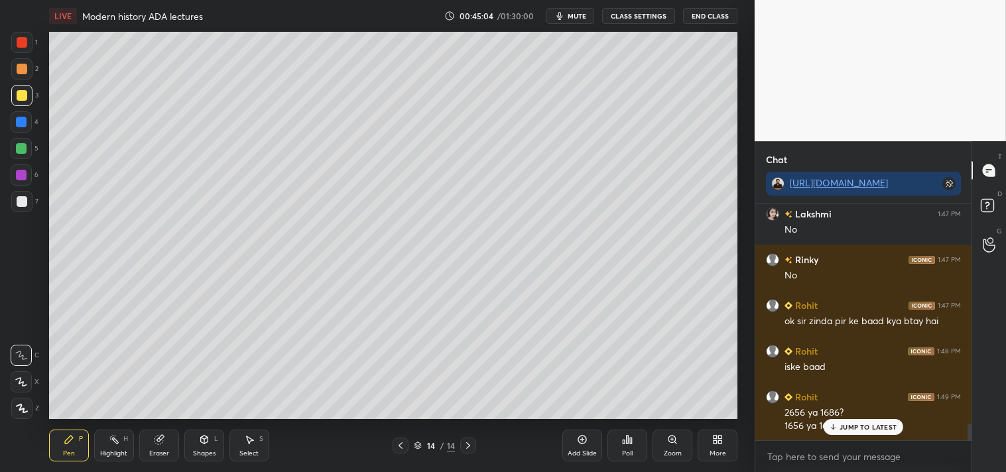
click at [850, 429] on p "JUMP TO LATEST" at bounding box center [867, 427] width 57 height 8
click at [590, 442] on div "Add Slide" at bounding box center [582, 446] width 40 height 32
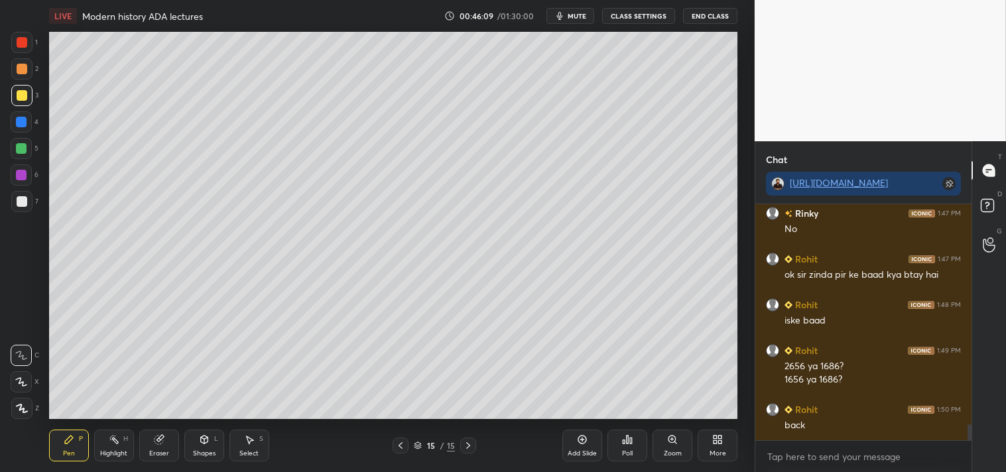
click at [402, 445] on icon at bounding box center [400, 445] width 11 height 11
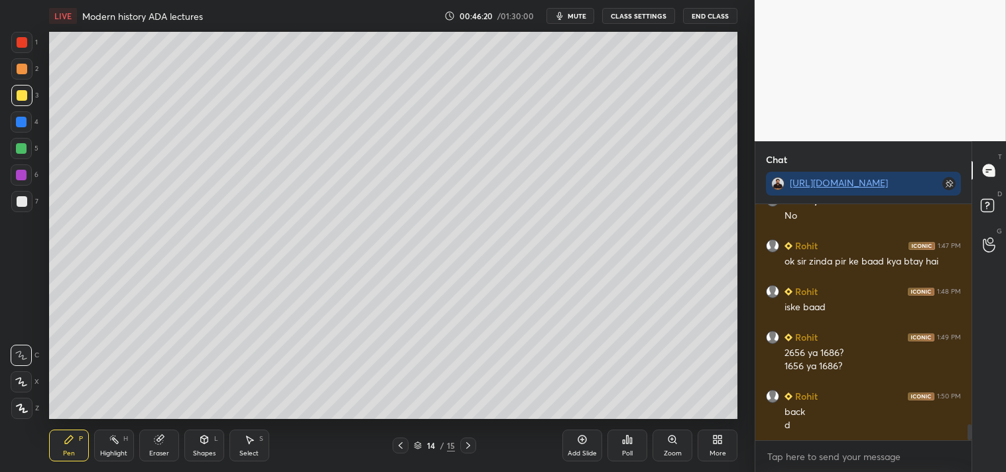
click at [471, 442] on icon at bounding box center [468, 445] width 11 height 11
click at [27, 200] on div at bounding box center [21, 201] width 21 height 21
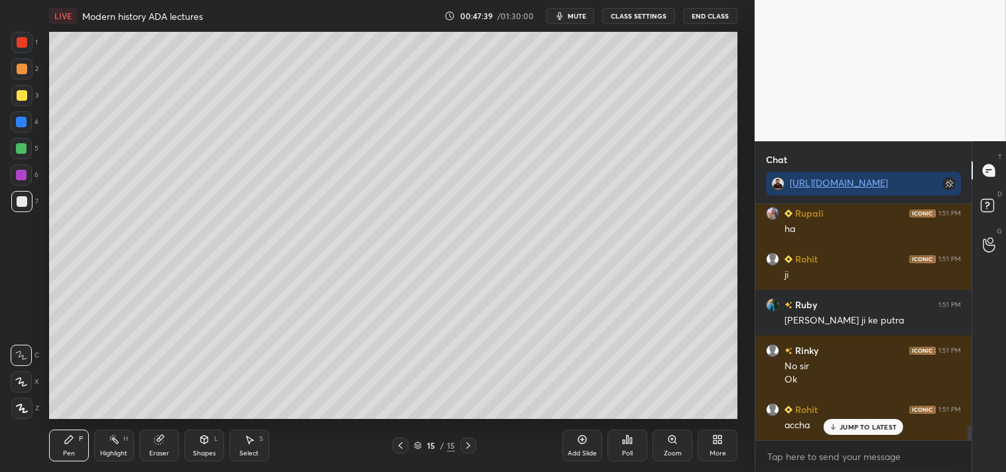
scroll to position [3533, 0]
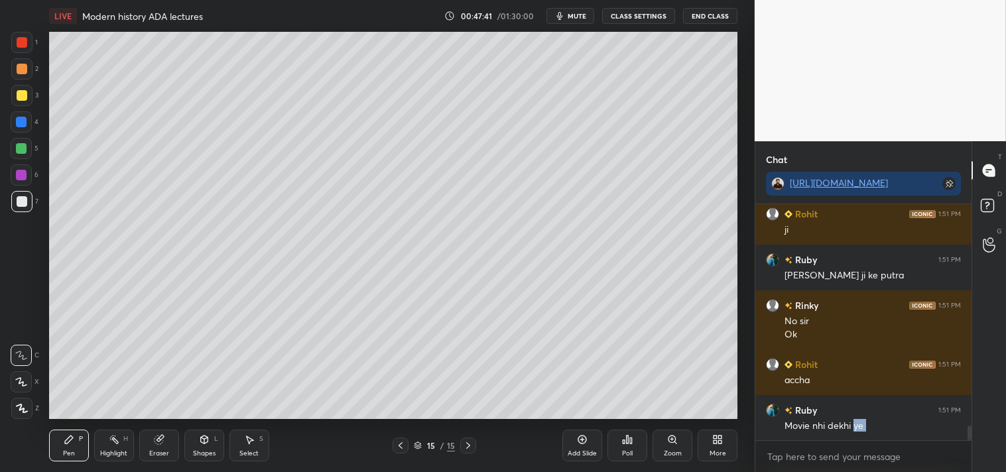
click at [863, 440] on div "Rupali 1:51 PM ha Rohit 1:51 PM ji Ruby 1:51 PM [PERSON_NAME] ji ke putra [PERS…" at bounding box center [863, 338] width 216 height 268
click at [800, 453] on textarea at bounding box center [863, 456] width 195 height 21
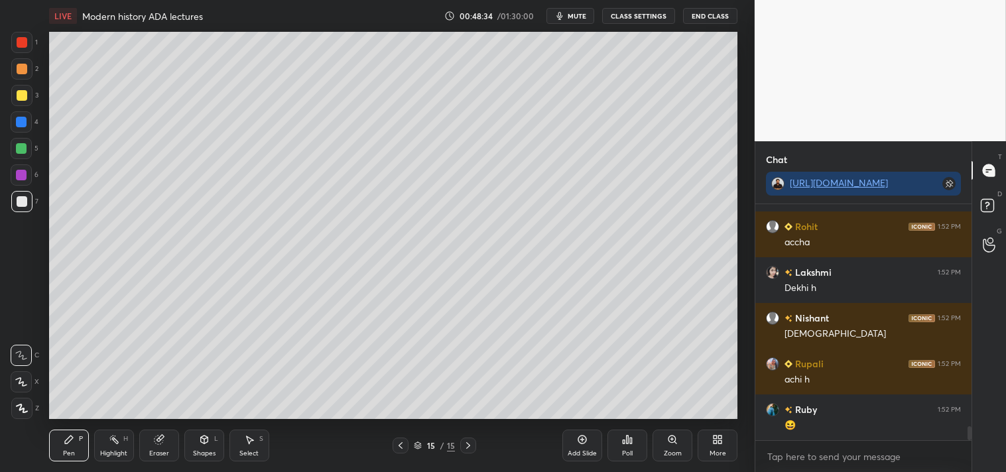
scroll to position [3899, 0]
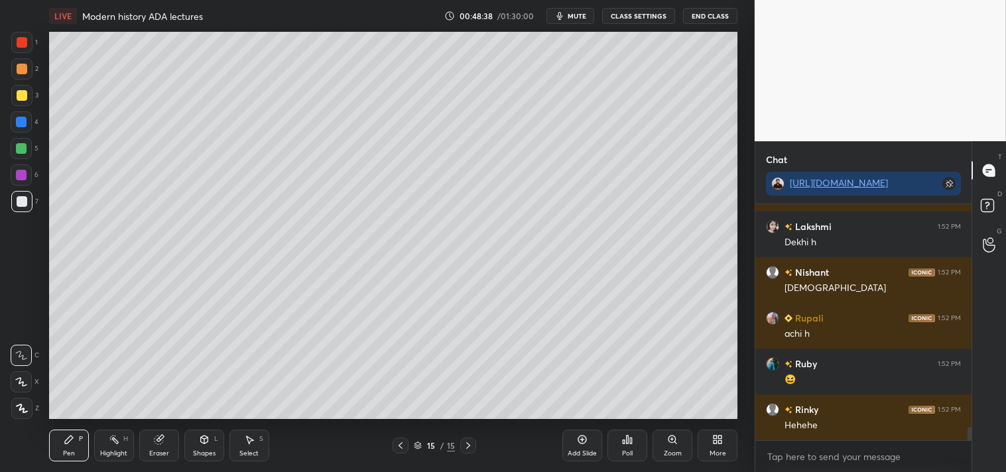
click at [152, 446] on div "Eraser" at bounding box center [159, 446] width 40 height 32
drag, startPoint x: 69, startPoint y: 449, endPoint x: 62, endPoint y: 446, distance: 7.1
click at [68, 450] on div "Pen" at bounding box center [69, 453] width 12 height 7
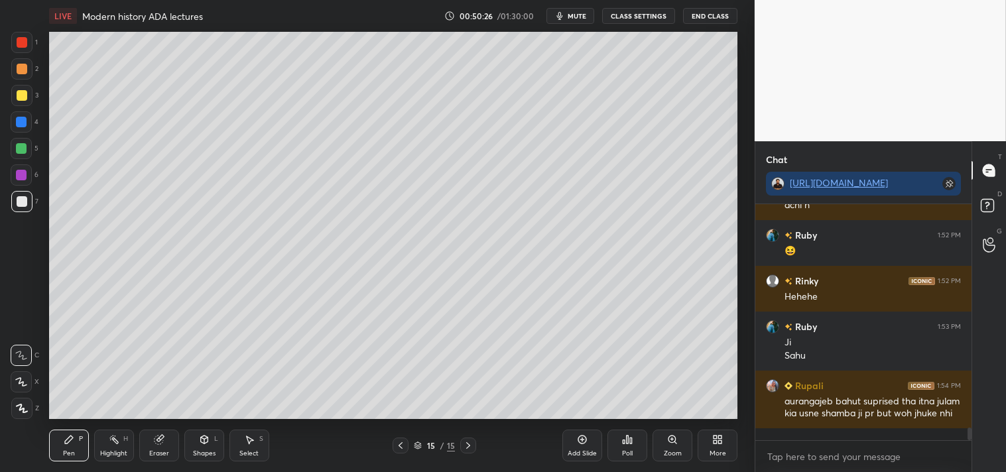
scroll to position [4074, 0]
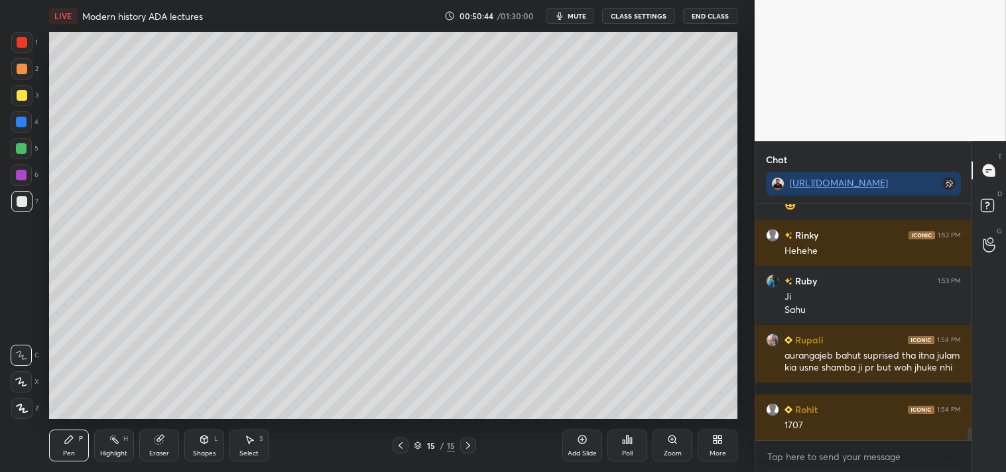
click at [587, 452] on div "Add Slide" at bounding box center [582, 453] width 29 height 7
click at [23, 93] on div at bounding box center [22, 95] width 11 height 11
click at [21, 201] on div at bounding box center [22, 201] width 11 height 11
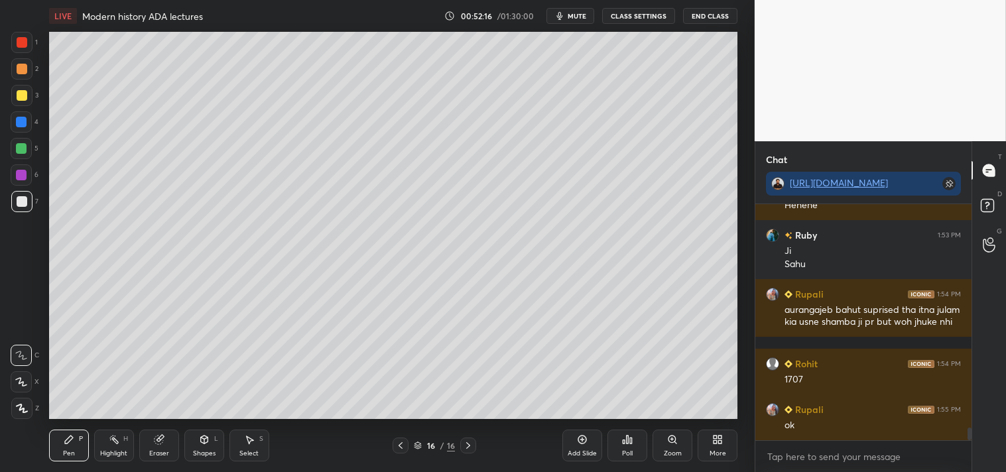
click at [282, 419] on div "LIVE Modern history ADA lectures 00:52:16 / 01:30:00 mute CLASS SETTINGS End Cl…" at bounding box center [392, 236] width 701 height 472
click at [582, 446] on div "Add Slide" at bounding box center [582, 446] width 40 height 32
click at [162, 438] on icon at bounding box center [159, 438] width 7 height 7
click at [16, 405] on span "Erase all" at bounding box center [21, 408] width 20 height 9
click at [21, 88] on div at bounding box center [21, 95] width 21 height 21
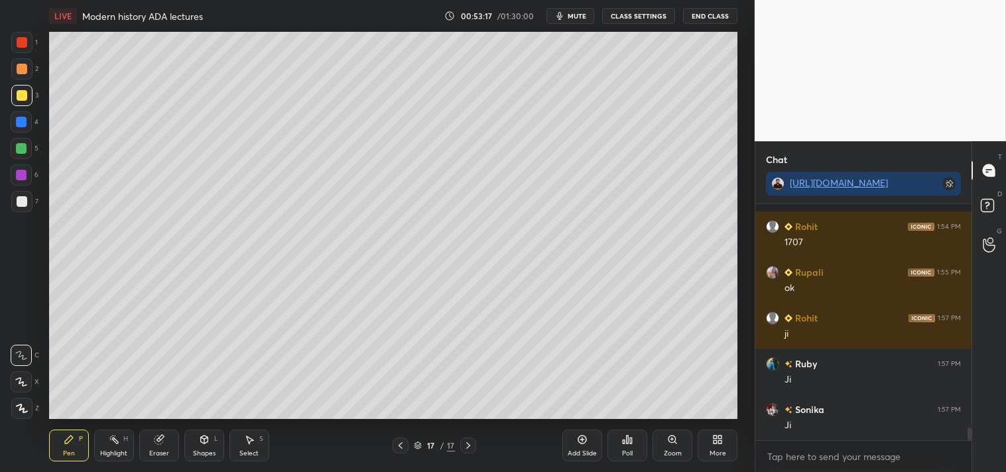
scroll to position [4302, 0]
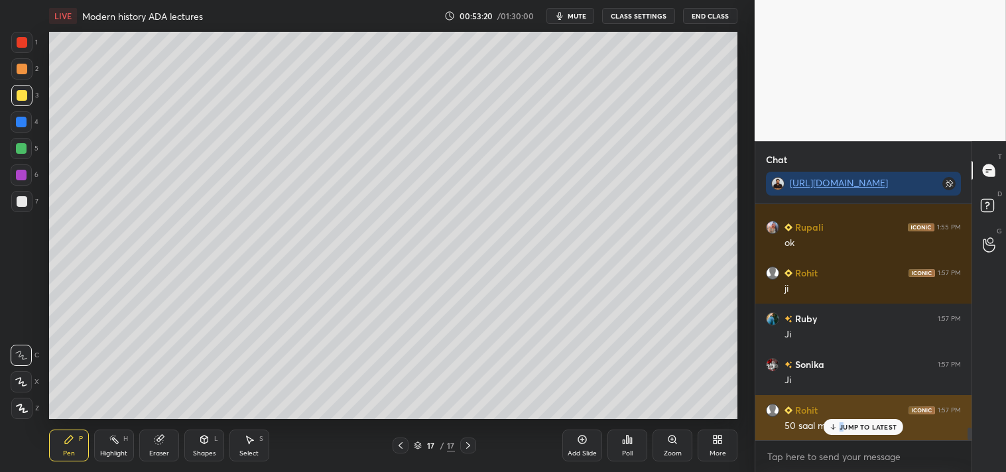
click at [845, 425] on p "JUMP TO LATEST" at bounding box center [867, 427] width 57 height 8
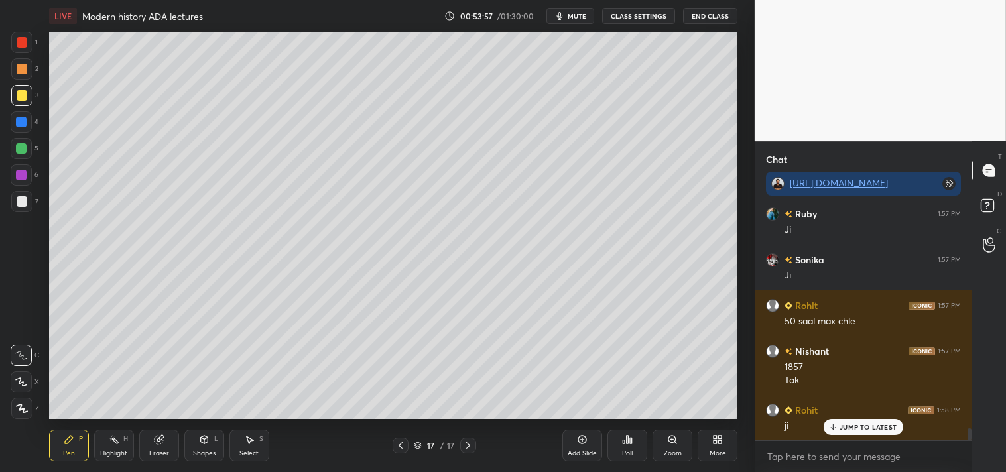
scroll to position [4452, 0]
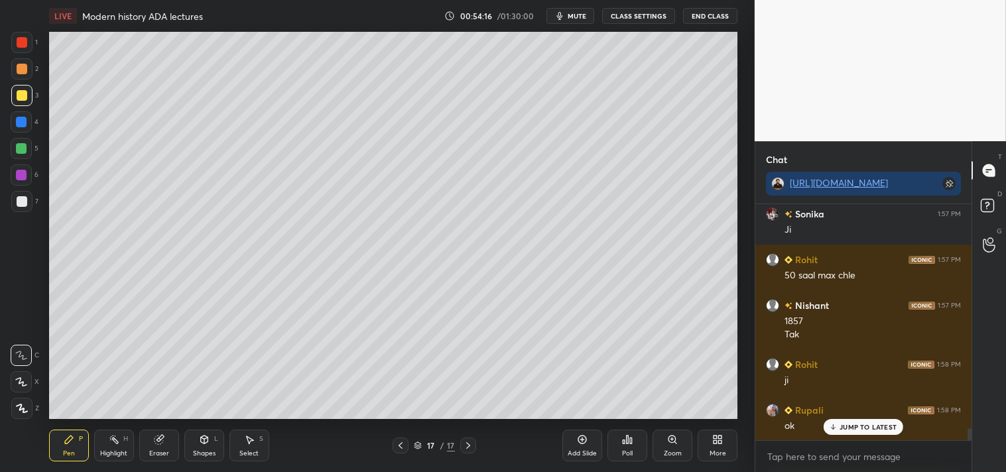
click at [30, 197] on div at bounding box center [21, 201] width 21 height 21
click at [23, 95] on div at bounding box center [22, 95] width 11 height 11
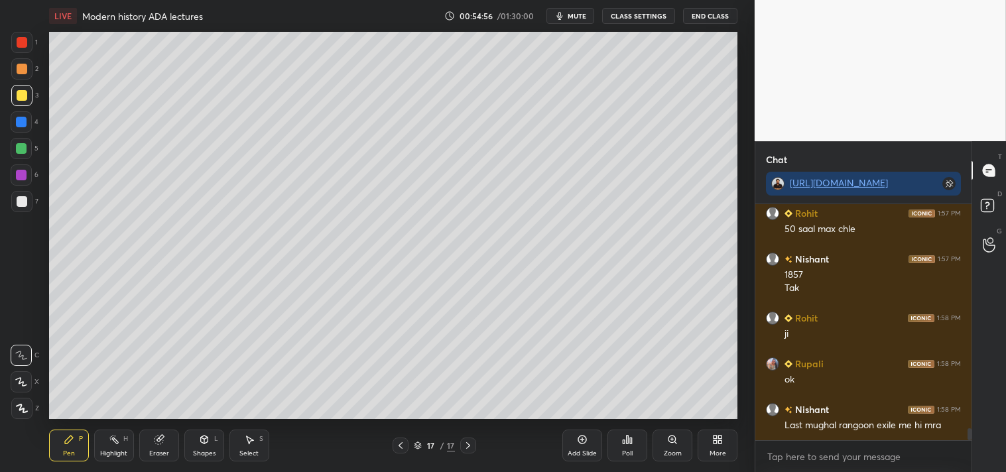
click at [25, 202] on div at bounding box center [22, 201] width 11 height 11
click at [586, 442] on icon at bounding box center [582, 439] width 11 height 11
click at [21, 97] on div at bounding box center [22, 95] width 11 height 11
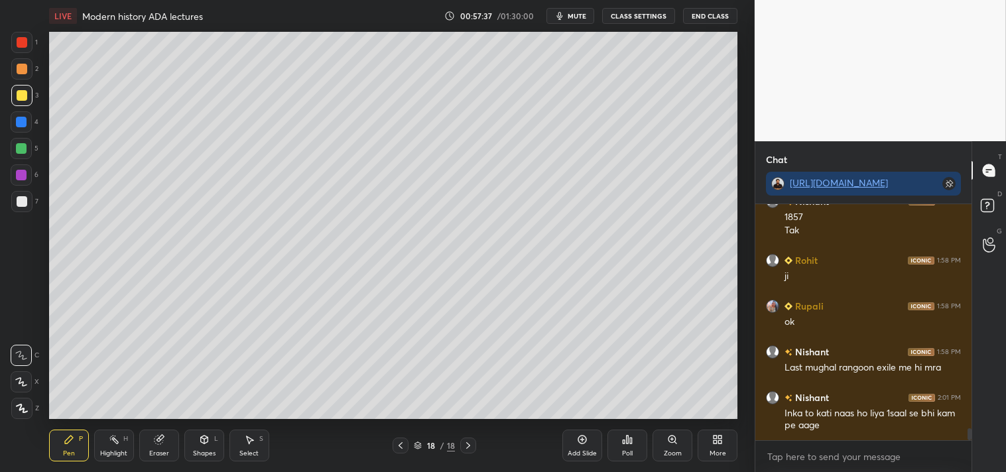
drag, startPoint x: 23, startPoint y: 200, endPoint x: 37, endPoint y: 197, distance: 14.8
click at [29, 200] on div at bounding box center [21, 201] width 21 height 21
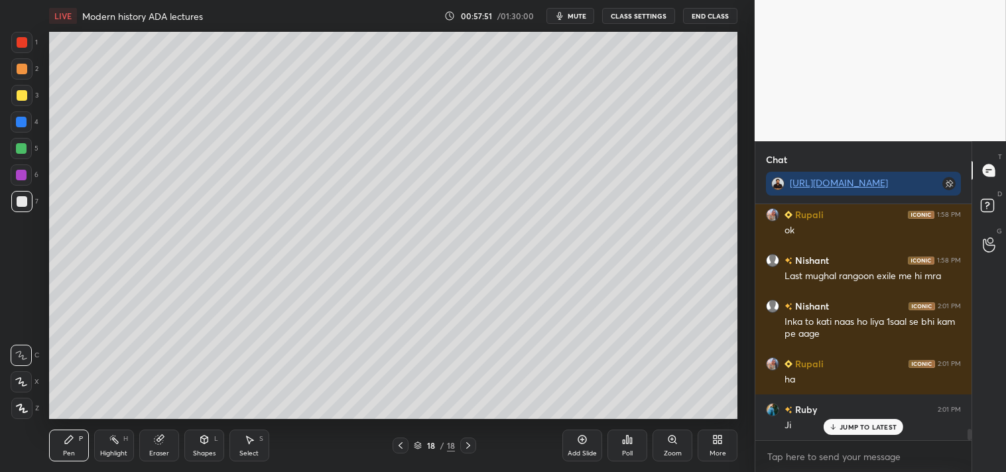
scroll to position [4693, 0]
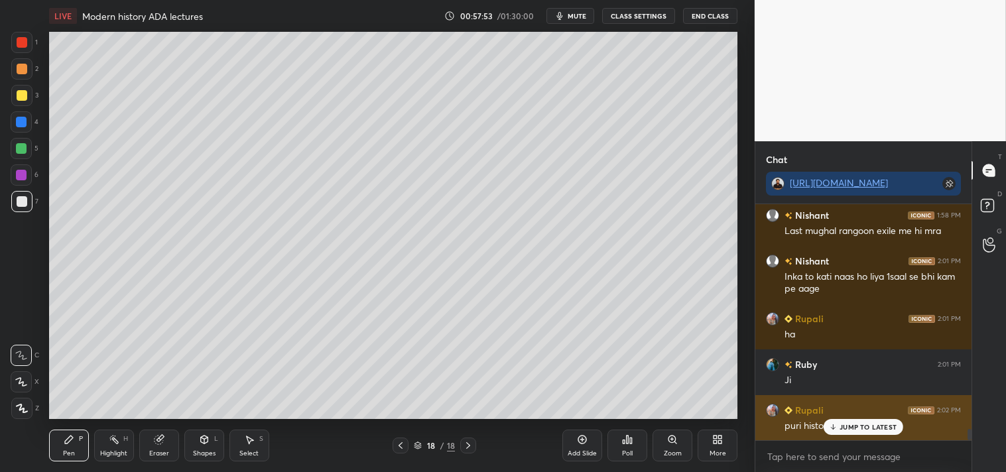
click at [849, 427] on p "JUMP TO LATEST" at bounding box center [867, 427] width 57 height 8
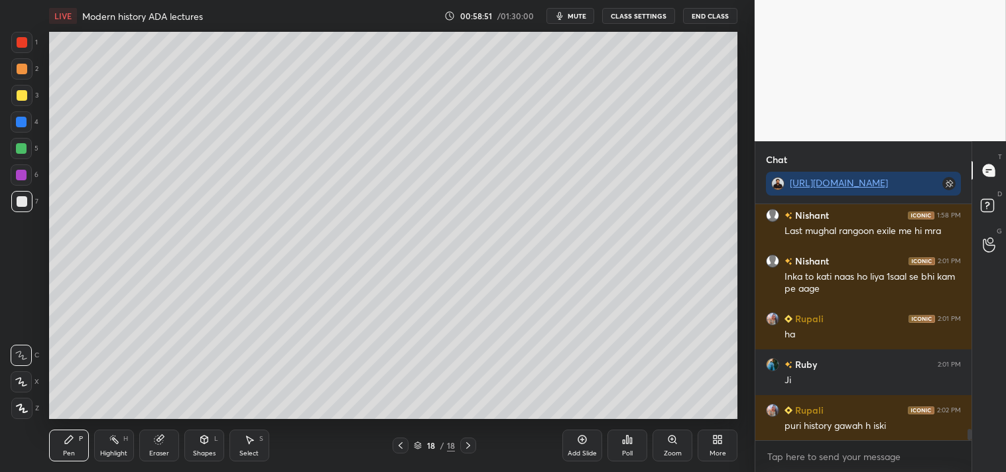
scroll to position [4750, 0]
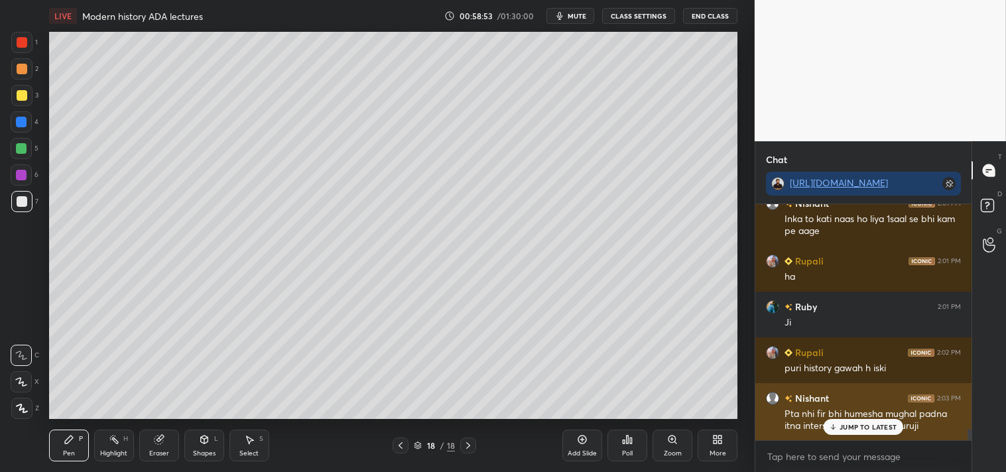
click at [851, 428] on p "JUMP TO LATEST" at bounding box center [867, 427] width 57 height 8
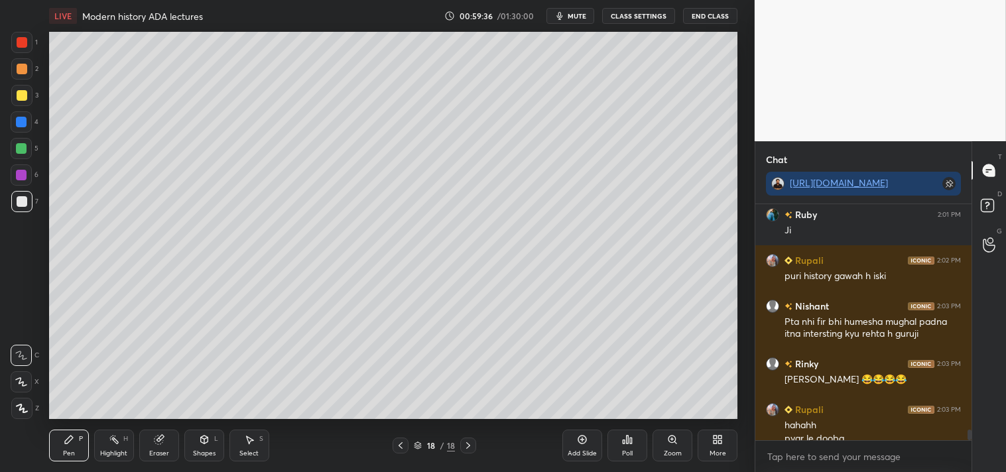
scroll to position [4856, 0]
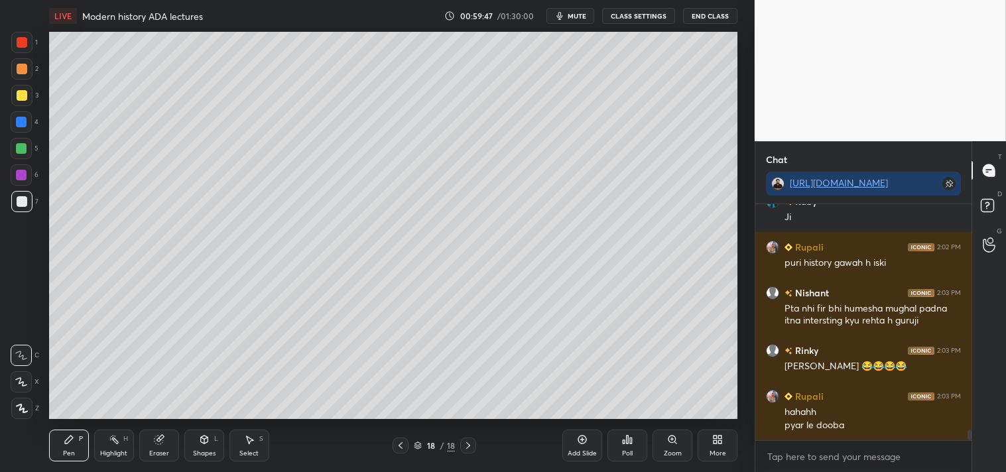
click at [581, 446] on div "Add Slide" at bounding box center [582, 446] width 40 height 32
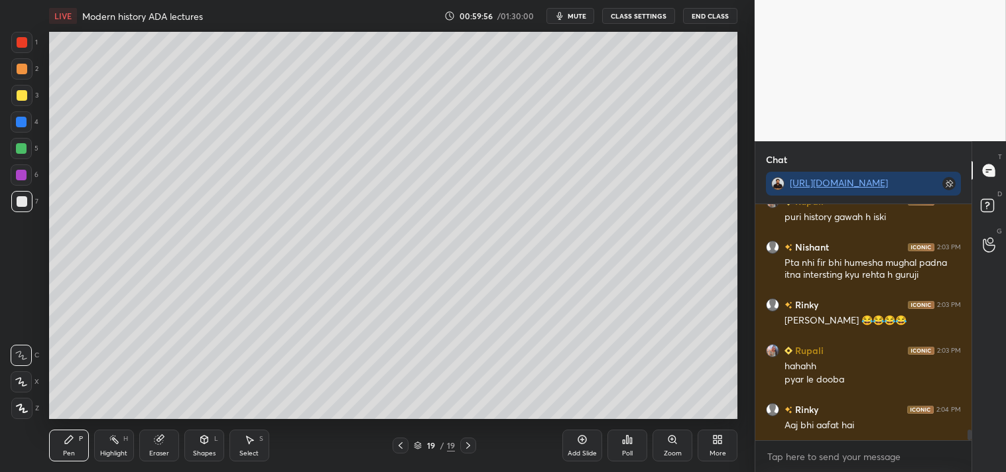
click at [399, 446] on icon at bounding box center [400, 445] width 4 height 7
click at [472, 446] on icon at bounding box center [468, 445] width 11 height 11
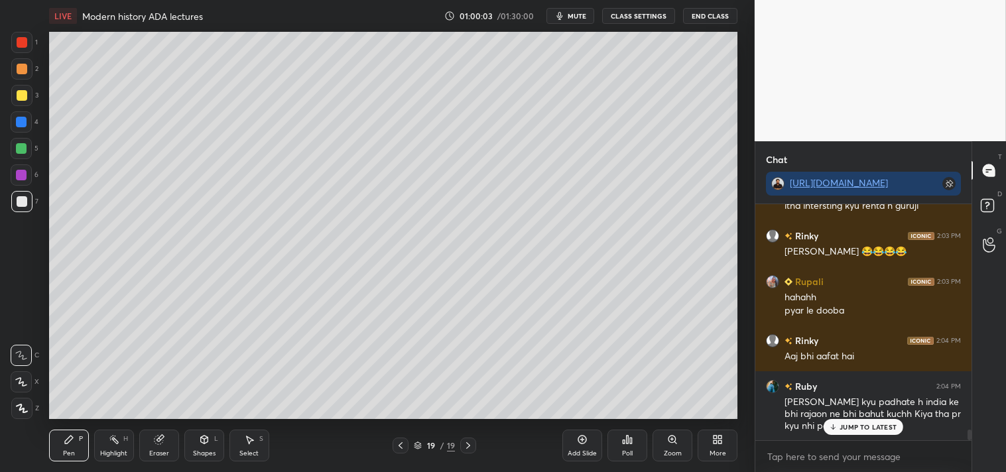
click at [865, 428] on p "JUMP TO LATEST" at bounding box center [867, 427] width 57 height 8
click at [400, 442] on icon at bounding box center [400, 445] width 11 height 11
click at [473, 446] on div at bounding box center [468, 446] width 16 height 16
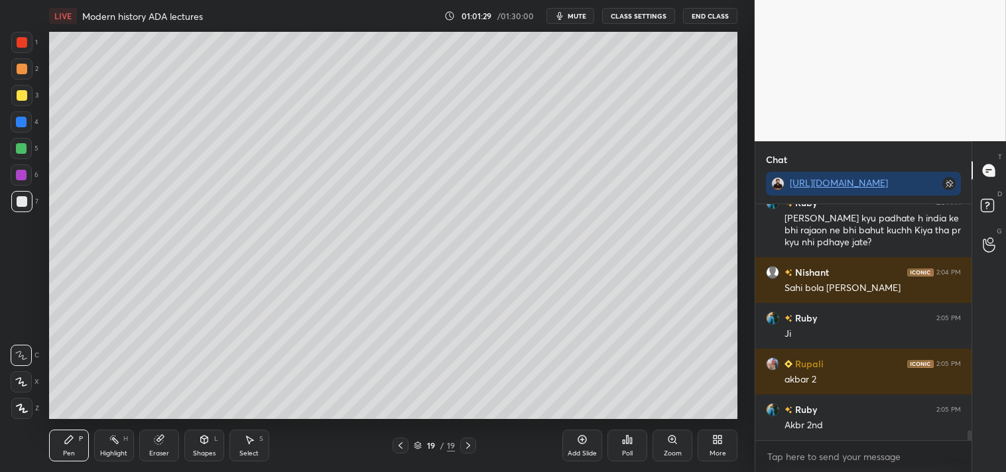
scroll to position [5200, 0]
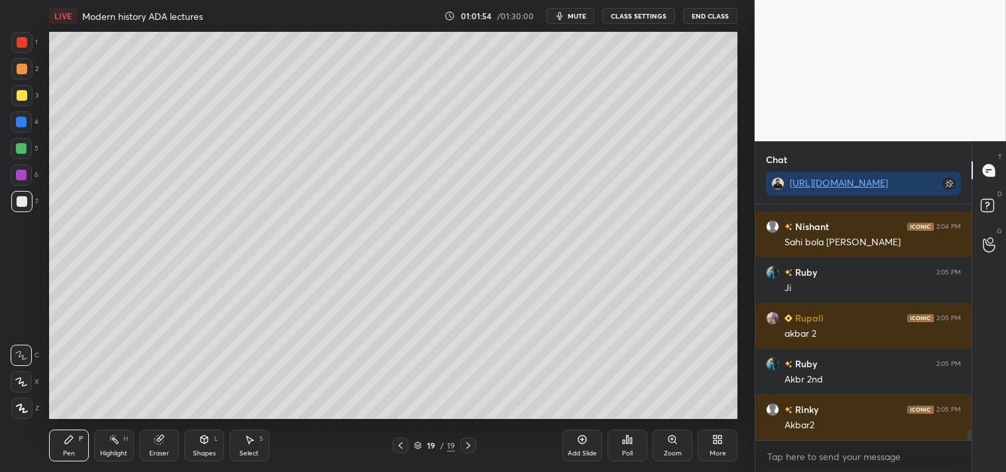
click at [587, 450] on div "Add Slide" at bounding box center [582, 453] width 29 height 7
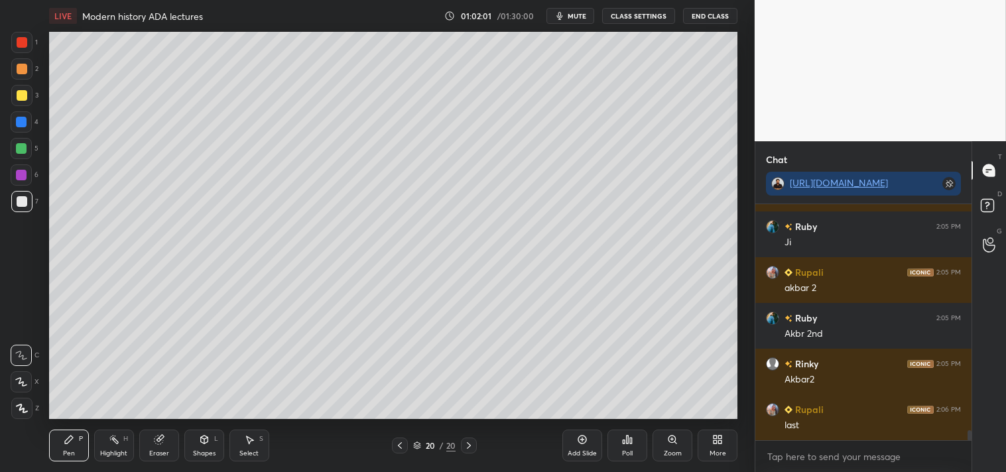
click at [399, 446] on icon at bounding box center [399, 445] width 11 height 11
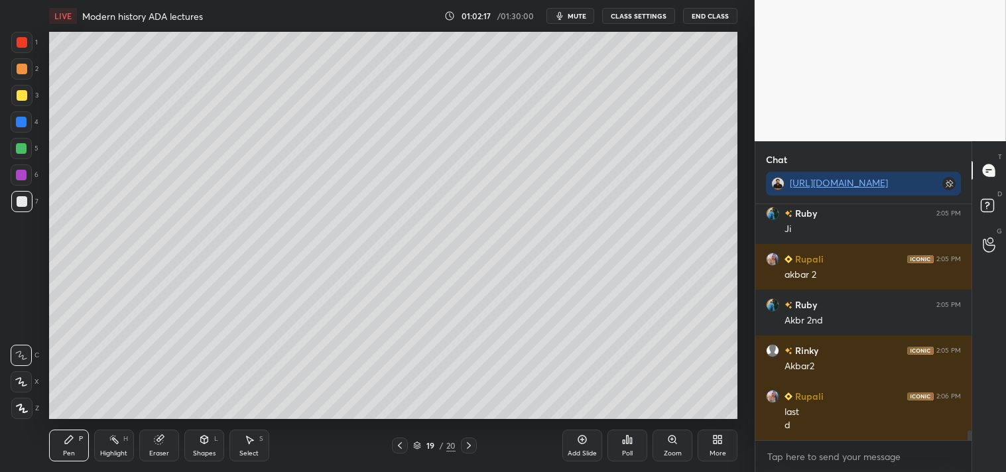
click at [472, 447] on icon at bounding box center [468, 445] width 11 height 11
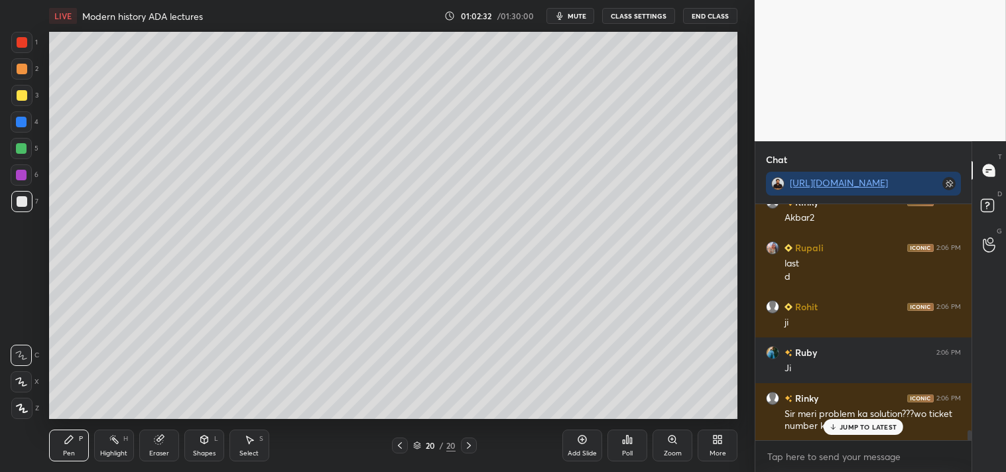
scroll to position [5453, 0]
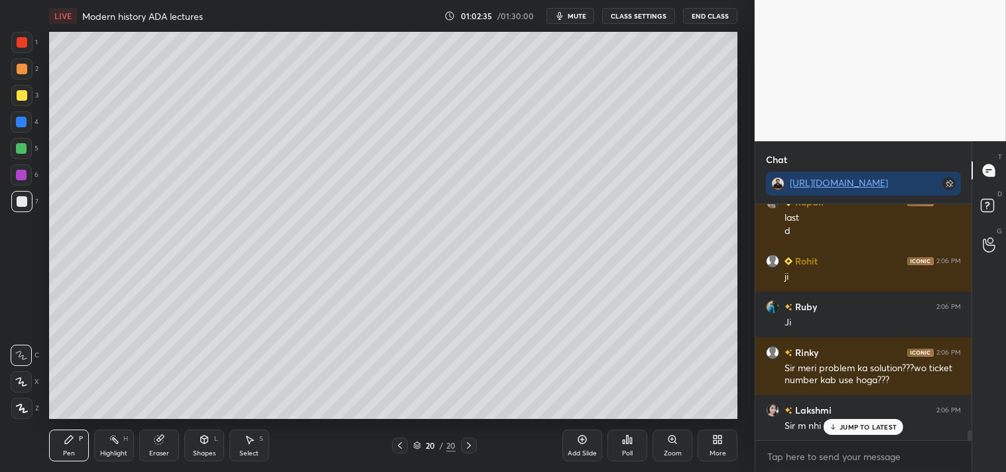
click at [859, 427] on p "JUMP TO LATEST" at bounding box center [867, 427] width 57 height 8
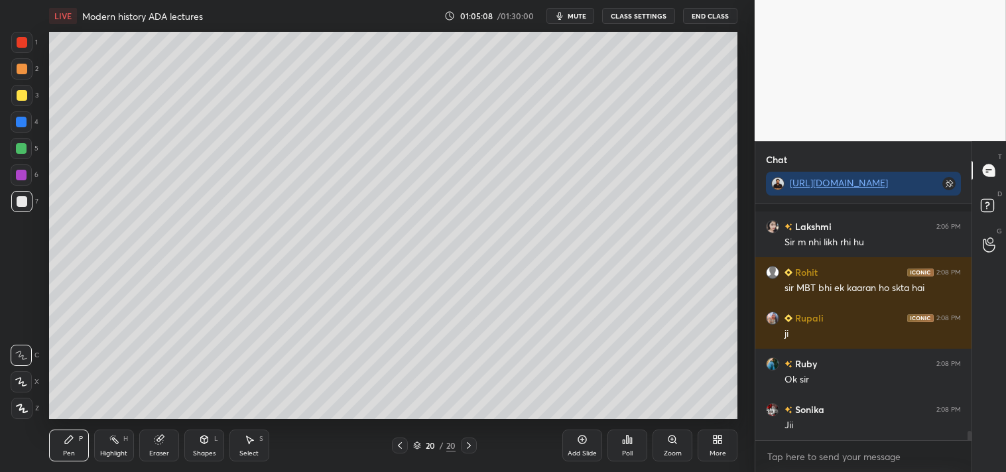
scroll to position [5694, 0]
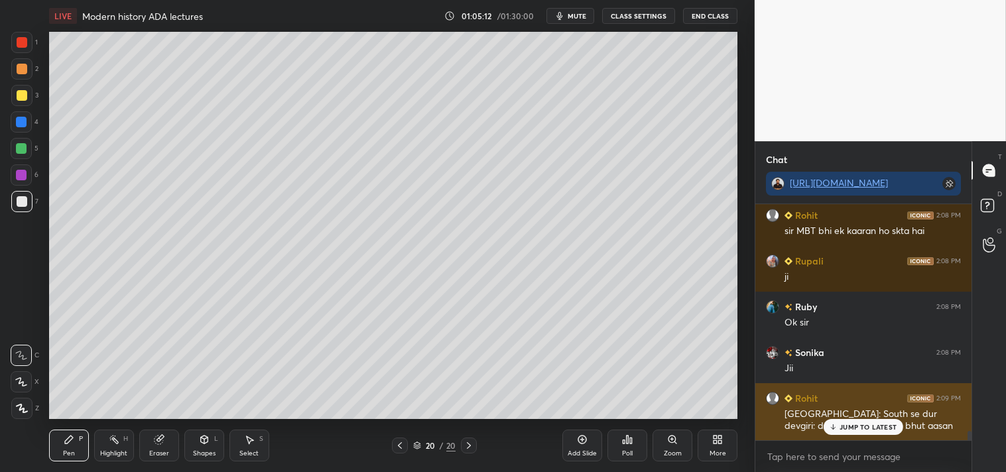
click at [857, 428] on p "JUMP TO LATEST" at bounding box center [867, 427] width 57 height 8
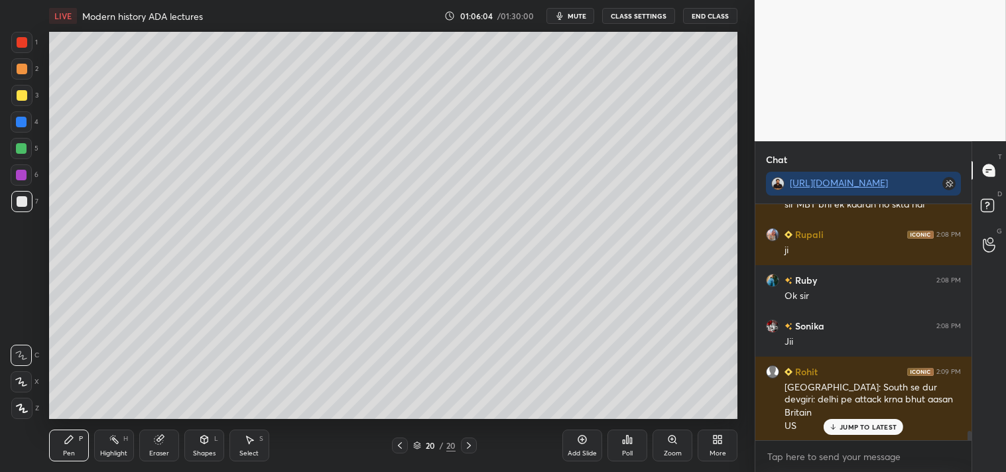
scroll to position [5766, 0]
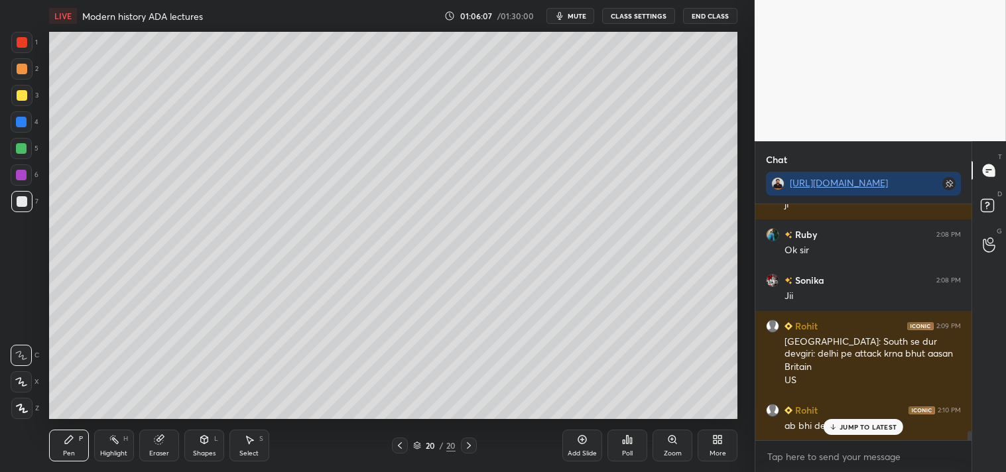
click at [852, 430] on p "JUMP TO LATEST" at bounding box center [867, 427] width 57 height 8
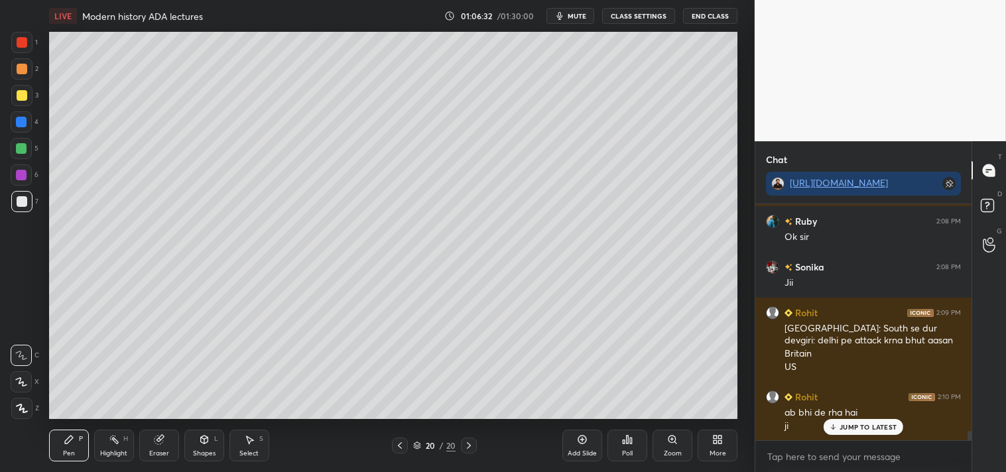
scroll to position [5825, 0]
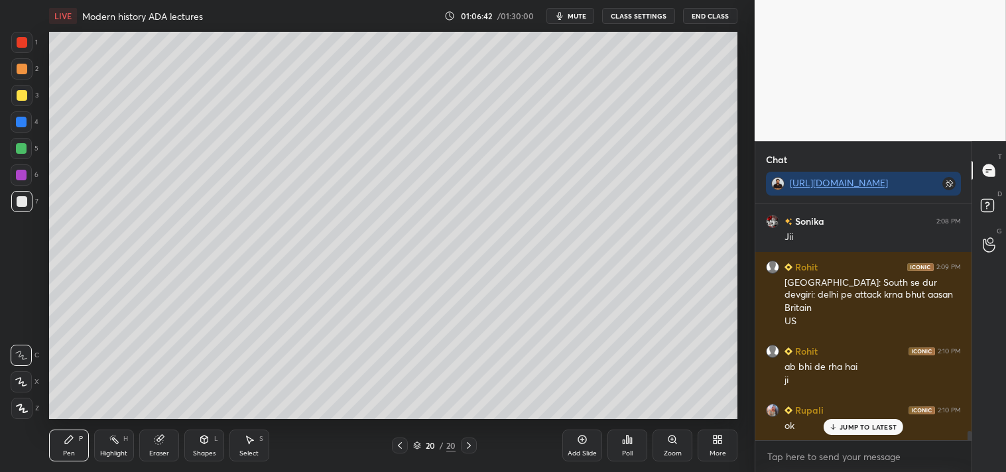
click at [586, 446] on div "Add Slide" at bounding box center [582, 446] width 40 height 32
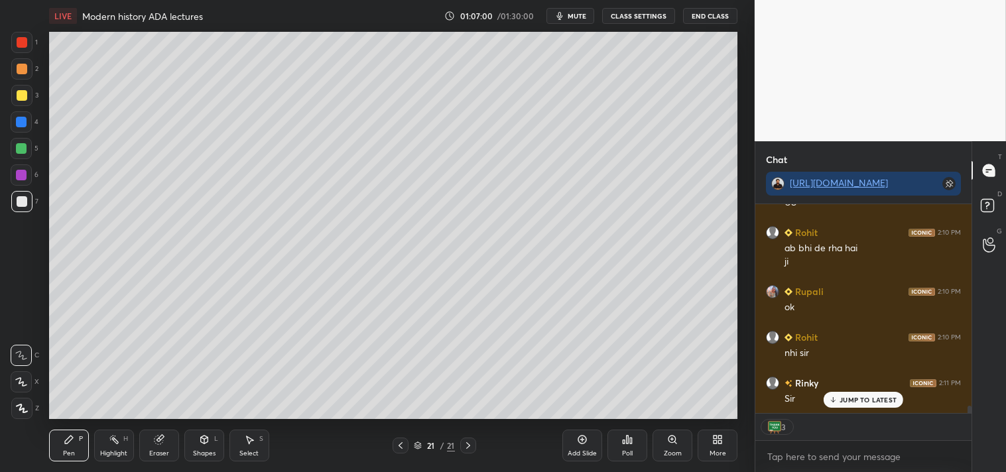
scroll to position [5990, 0]
click at [859, 399] on p "JUMP TO LATEST" at bounding box center [867, 400] width 57 height 8
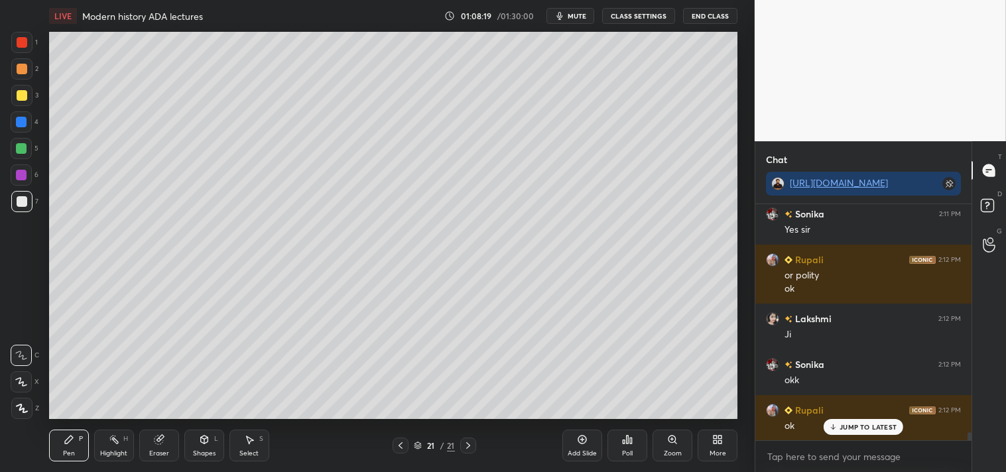
scroll to position [6767, 0]
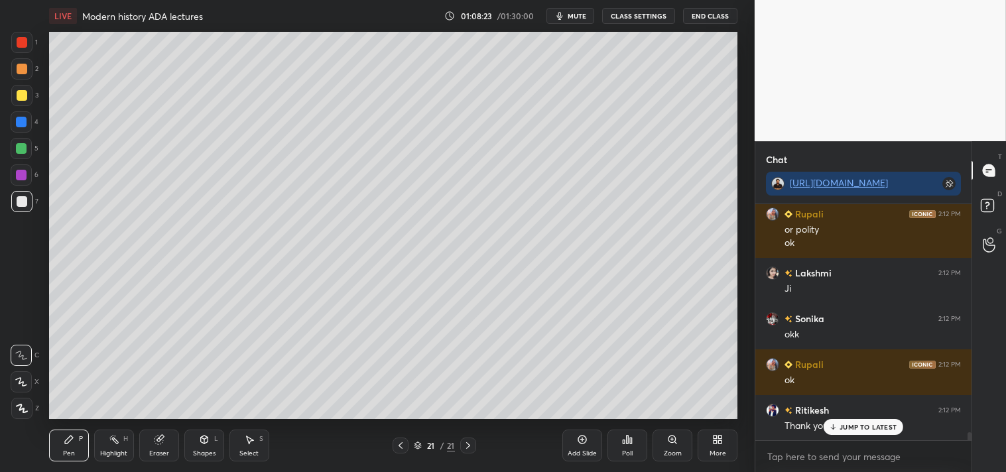
click at [716, 14] on button "End Class" at bounding box center [710, 16] width 54 height 16
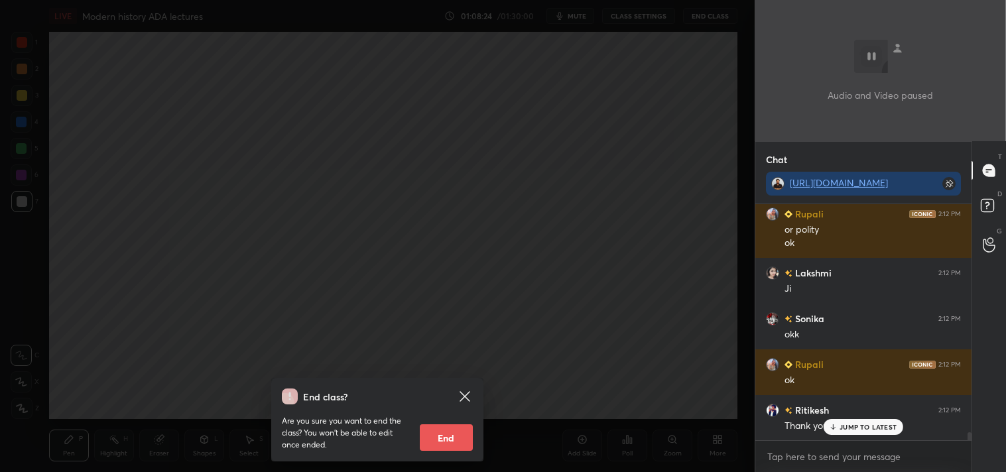
click at [446, 440] on button "End" at bounding box center [446, 437] width 53 height 27
type textarea "x"
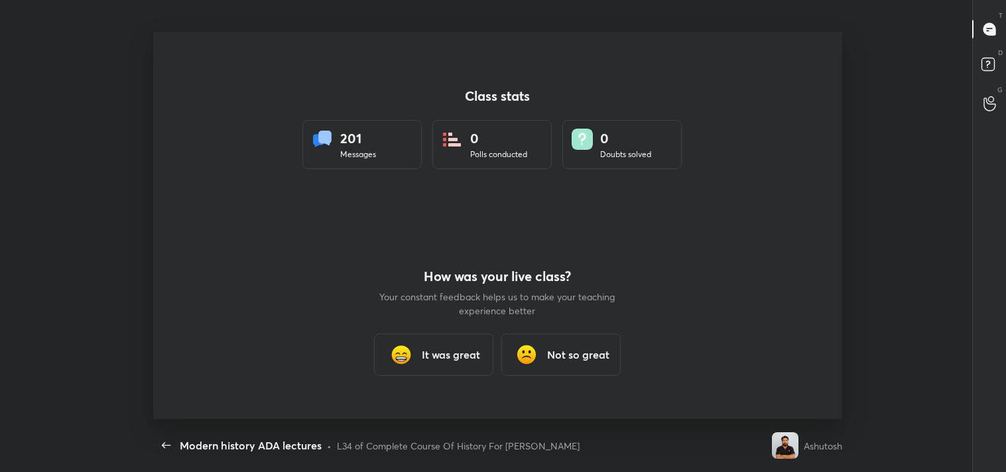
scroll to position [0, 0]
